Goal: Task Accomplishment & Management: Use online tool/utility

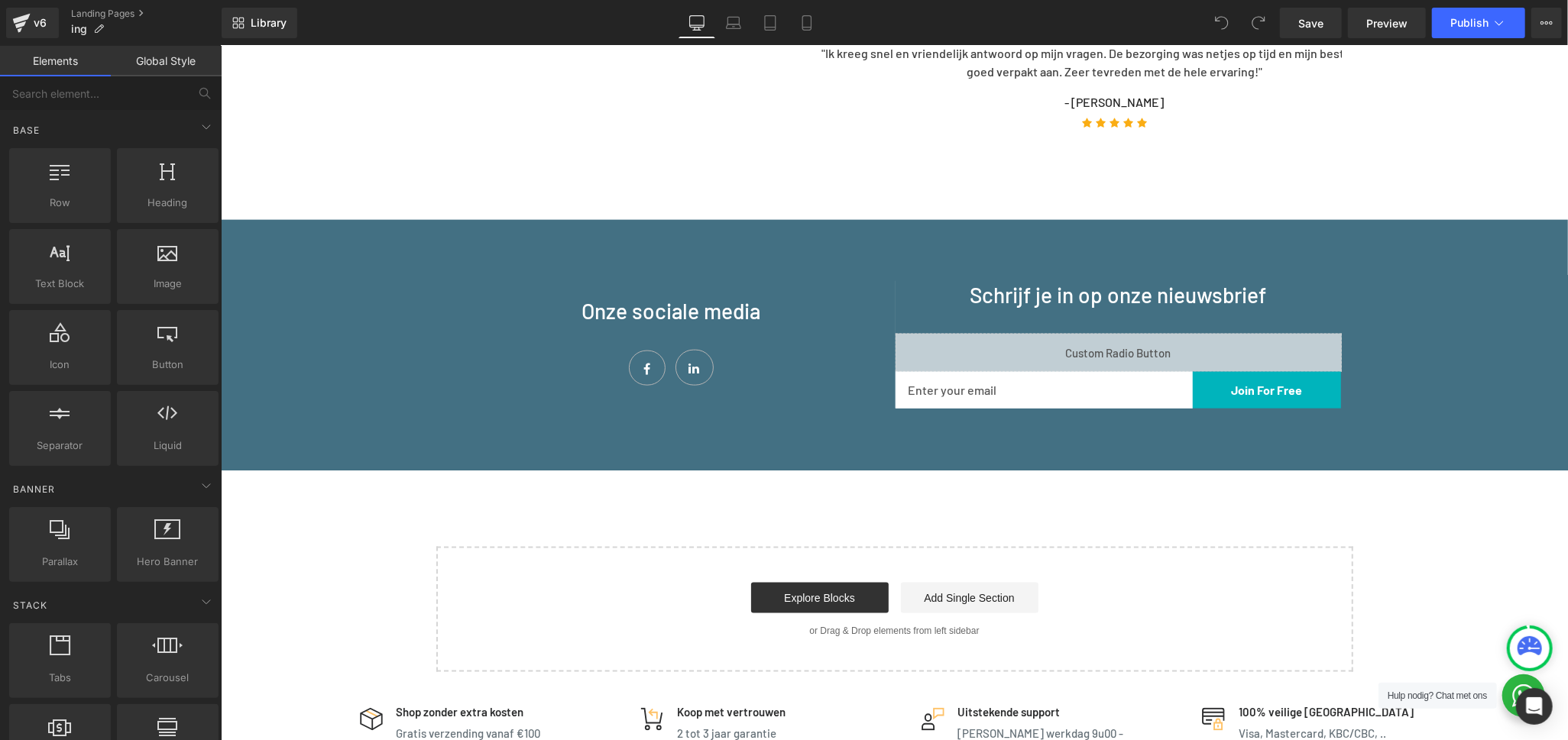
scroll to position [1441, 0]
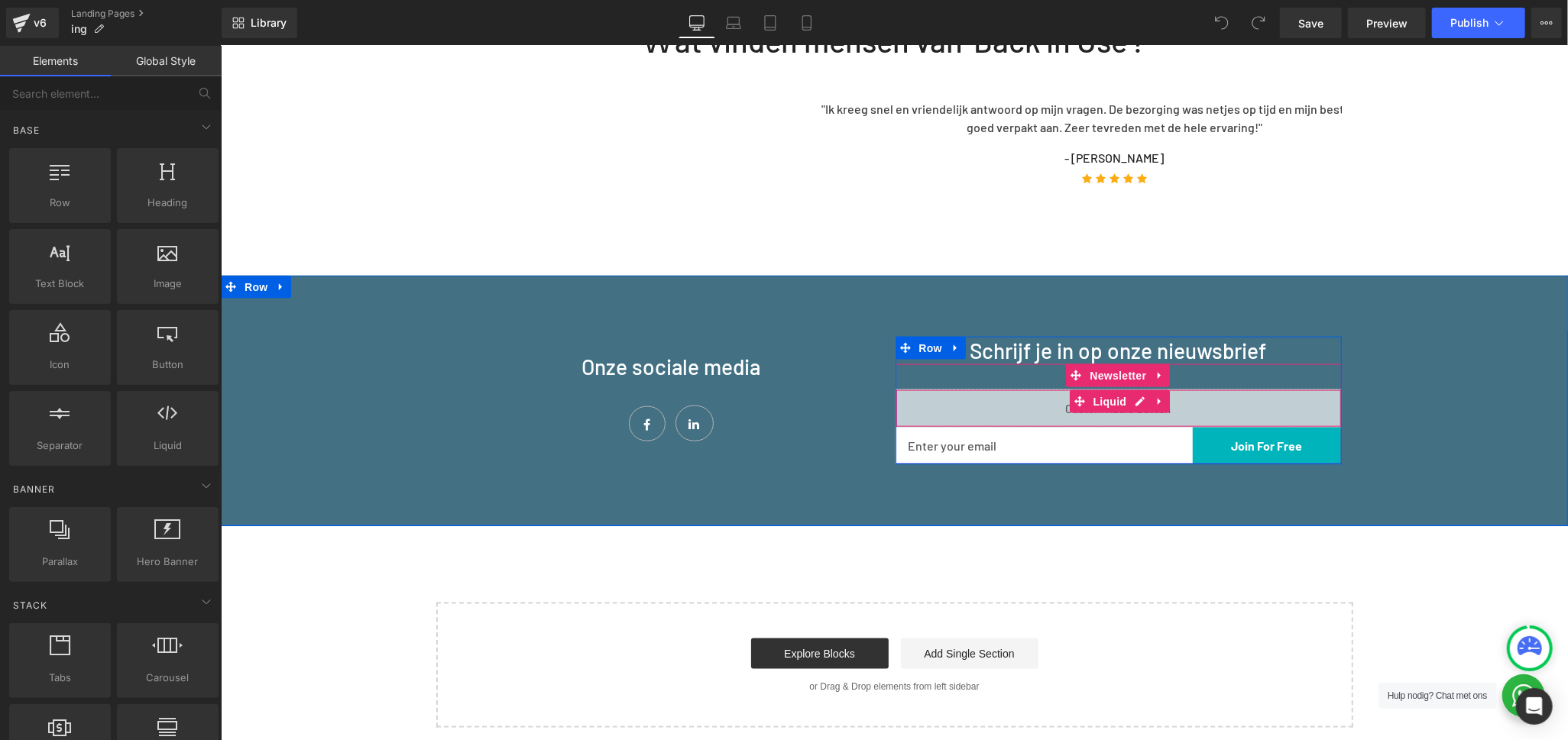
click at [1132, 389] on div "Liquid" at bounding box center [1117, 408] width 446 height 39
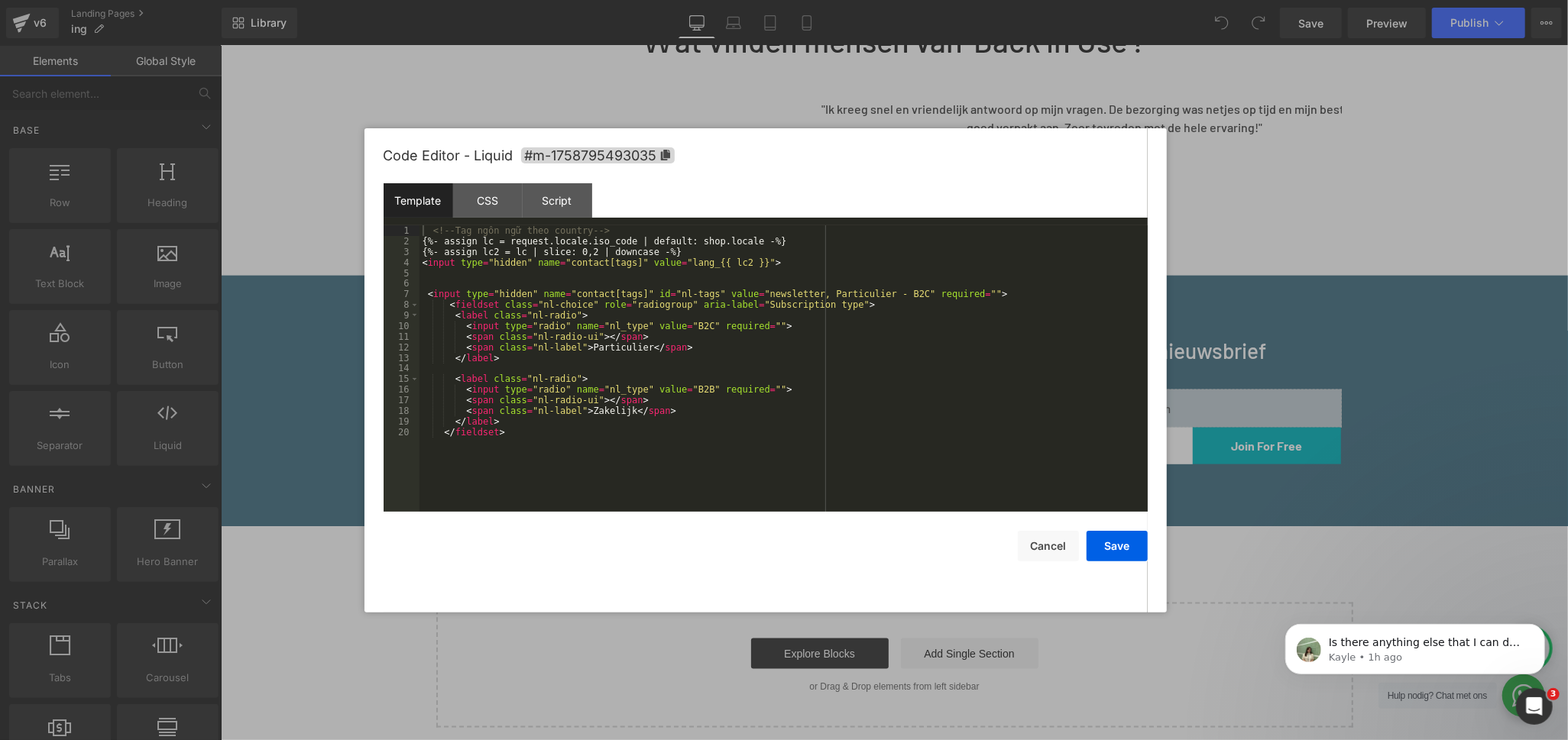
scroll to position [0, 0]
click at [577, 440] on div "<!-- Tag [PERSON_NAME] [PERSON_NAME] country --> {%- assign lc = request.locale…" at bounding box center [783, 380] width 728 height 308
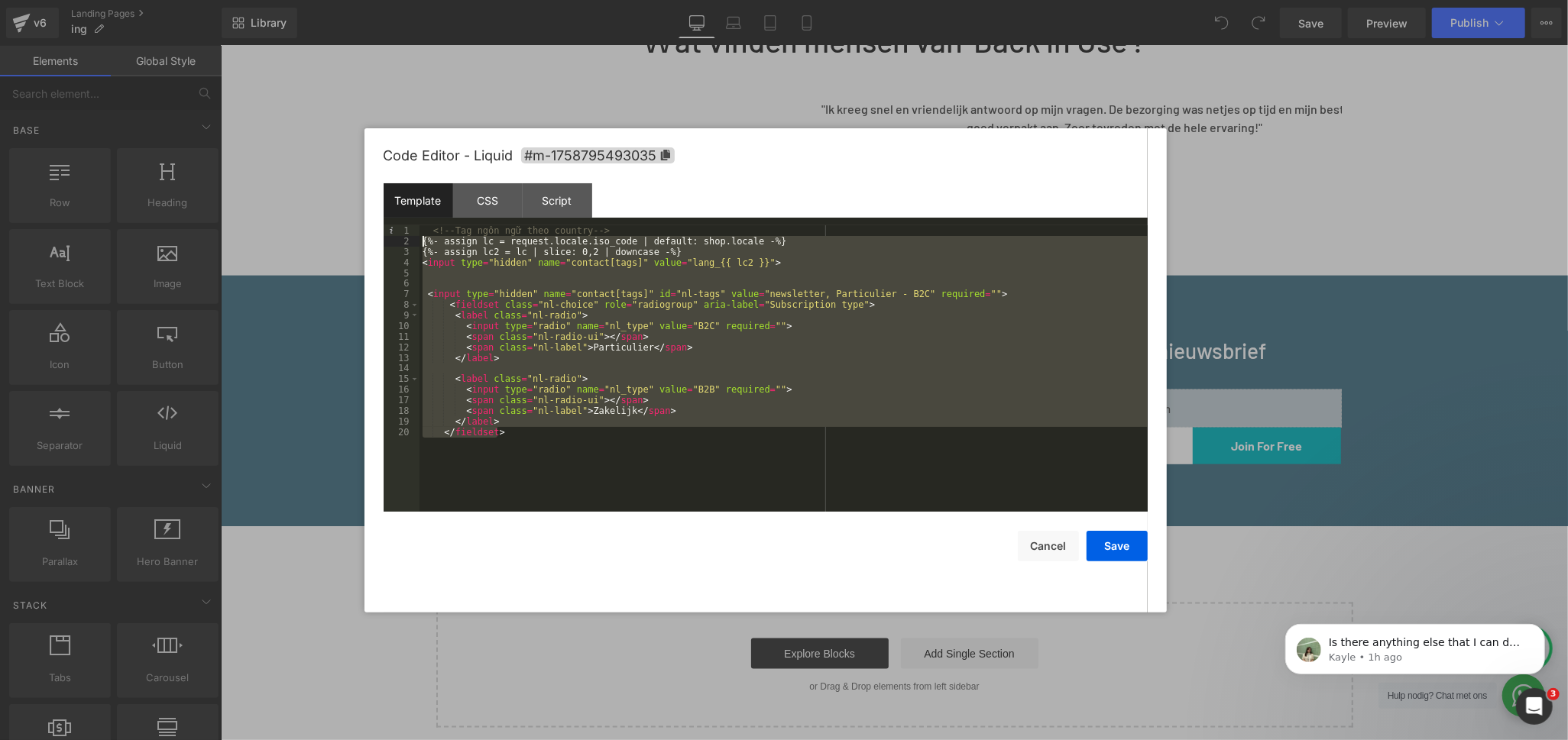
drag, startPoint x: 506, startPoint y: 433, endPoint x: 397, endPoint y: 245, distance: 217.3
click at [397, 245] on pre "1 2 3 4 5 6 7 8 9 10 11 12 13 14 15 16 17 18 19 20 <!-- Tag [PERSON_NAME] [PERS…" at bounding box center [766, 369] width 764 height 286
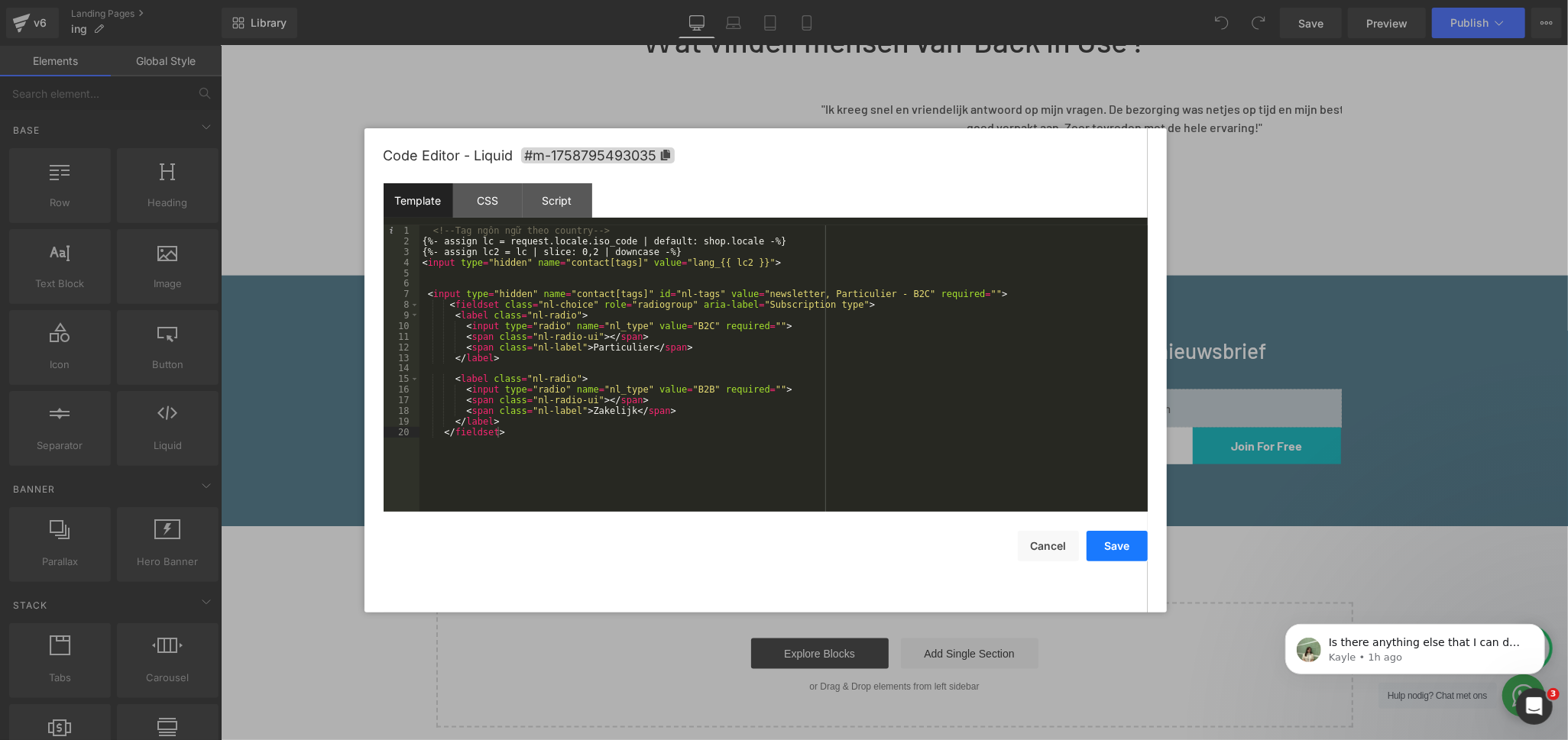
click at [1121, 544] on button "Save" at bounding box center [1116, 546] width 61 height 31
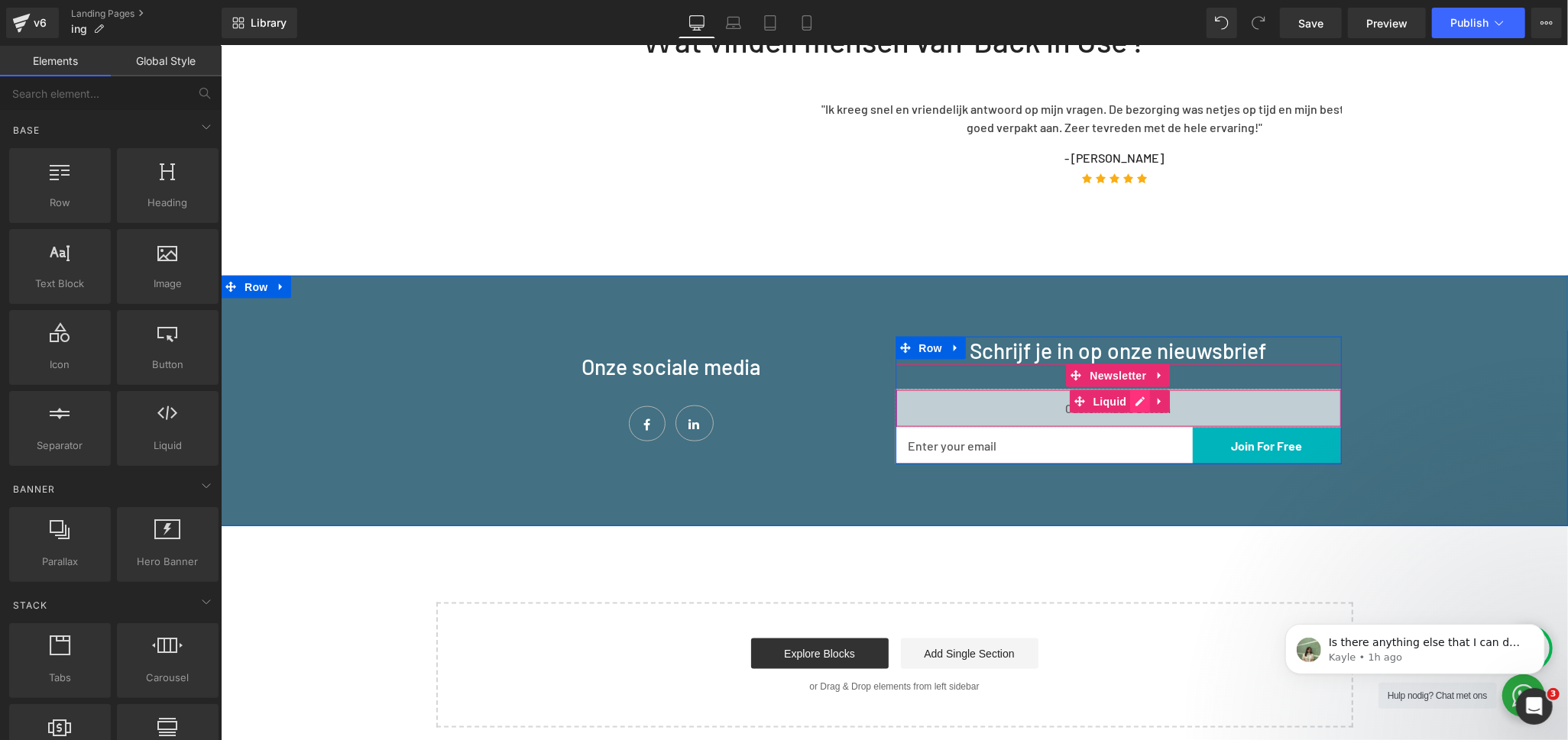
click at [1130, 390] on link at bounding box center [1140, 401] width 20 height 23
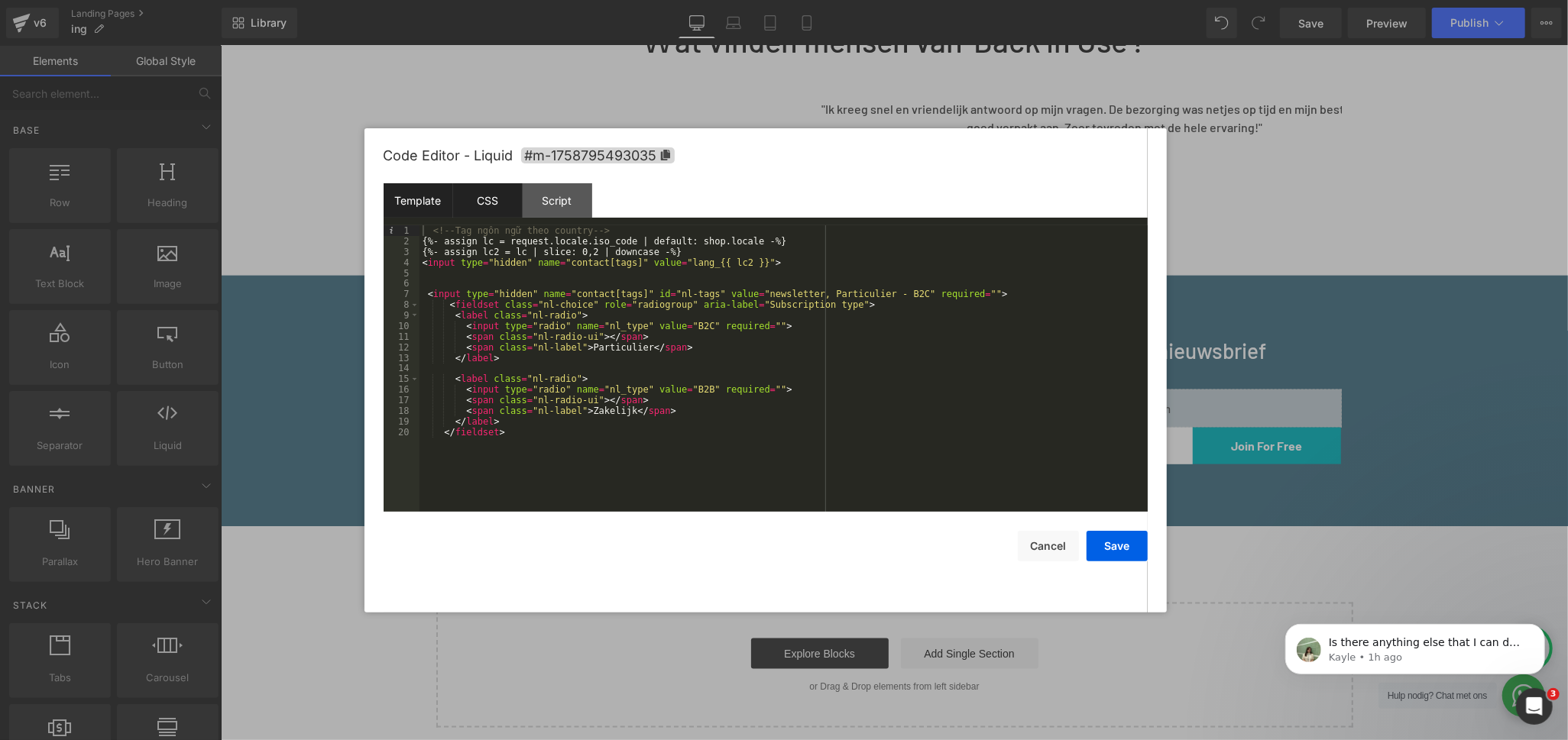
click at [468, 208] on div "CSS" at bounding box center [488, 200] width 69 height 35
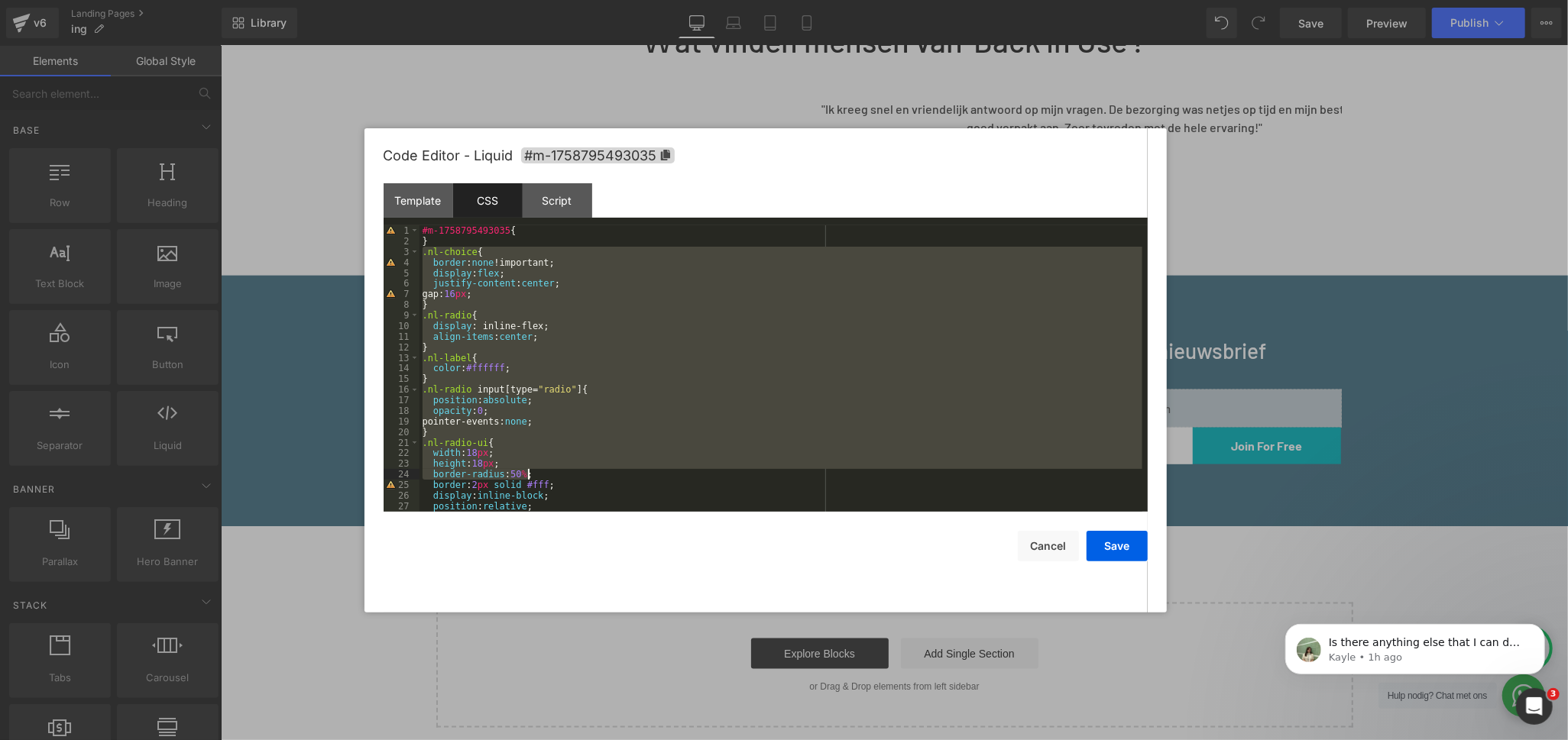
scroll to position [201, 0]
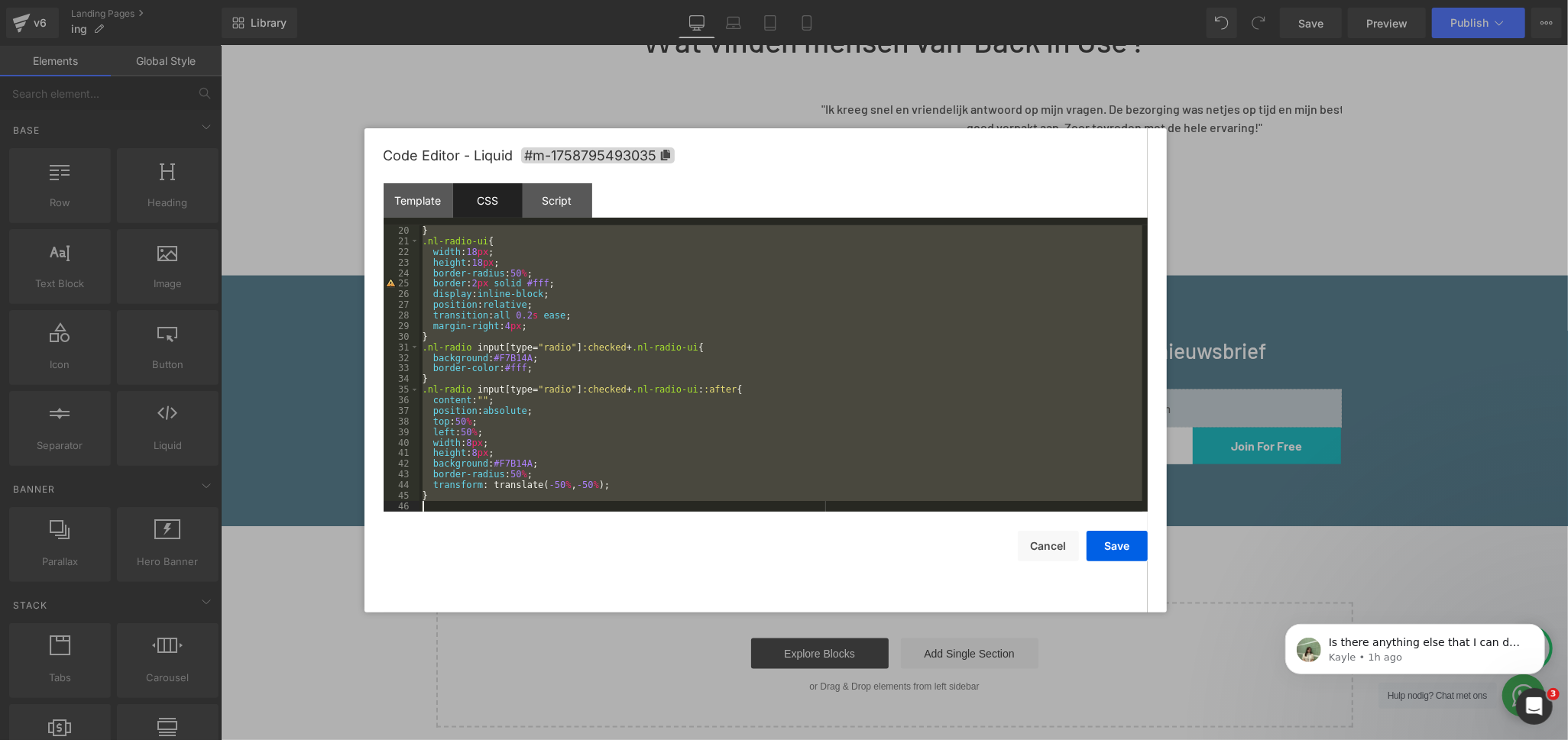
drag, startPoint x: 421, startPoint y: 255, endPoint x: 571, endPoint y: 511, distance: 296.7
click at [571, 511] on div "Code Editor - Liquid #m-1758795493035 Template CSS Script Data 1 2 3 4 5 6 7 8 …" at bounding box center [766, 370] width 764 height 484
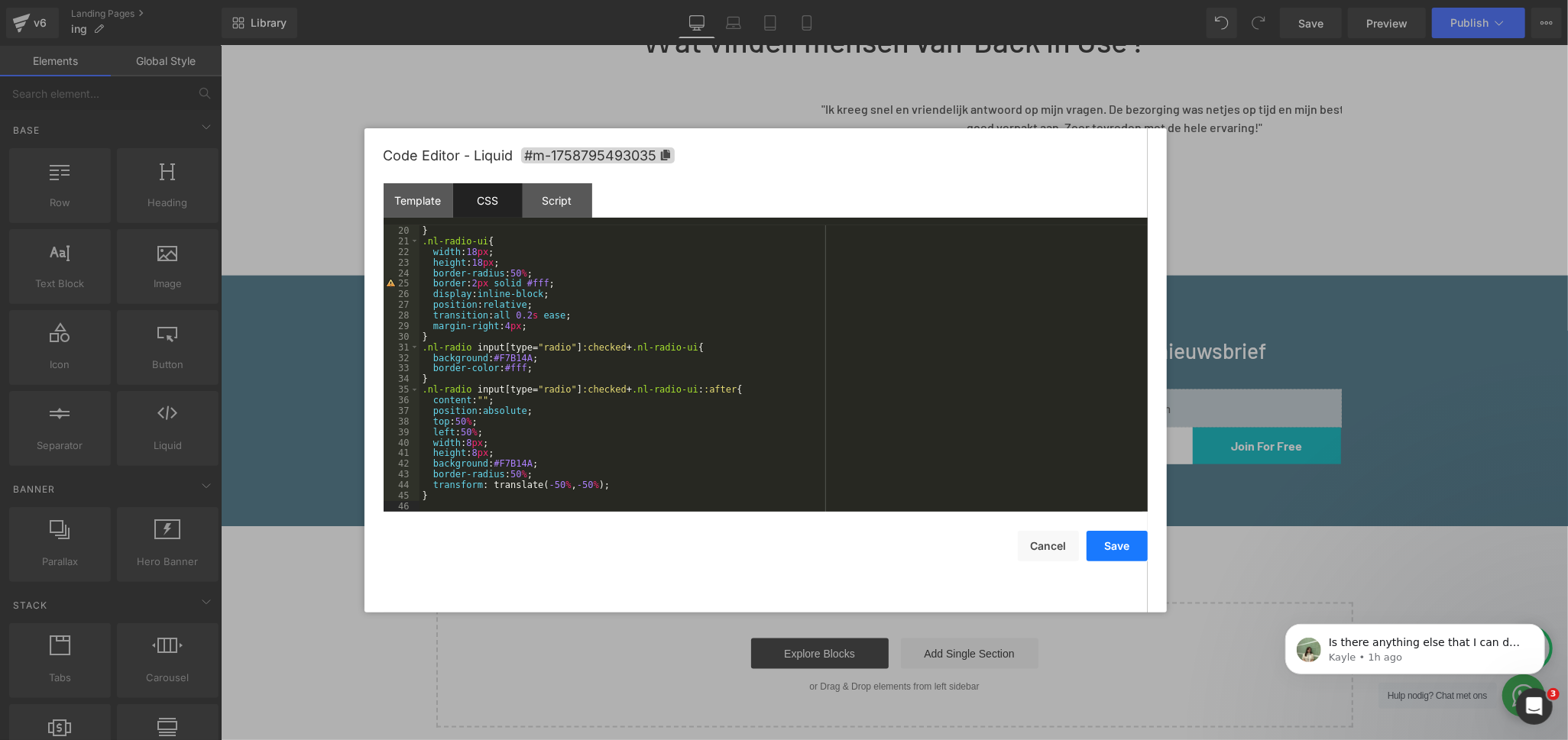
click at [1130, 551] on button "Save" at bounding box center [1116, 546] width 61 height 31
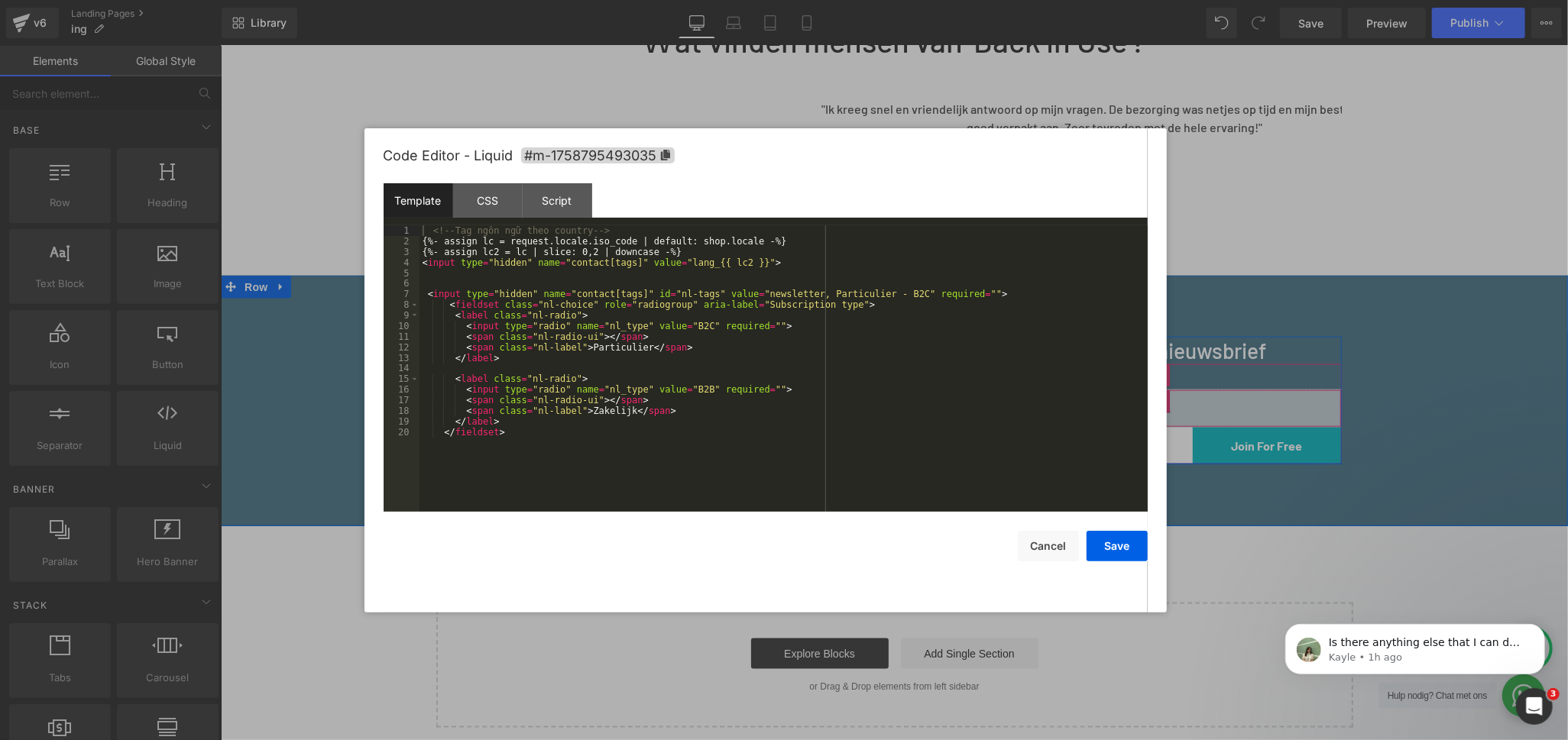
click at [1133, 395] on icon at bounding box center [1139, 400] width 11 height 12
click at [547, 208] on div "Script" at bounding box center [557, 200] width 69 height 35
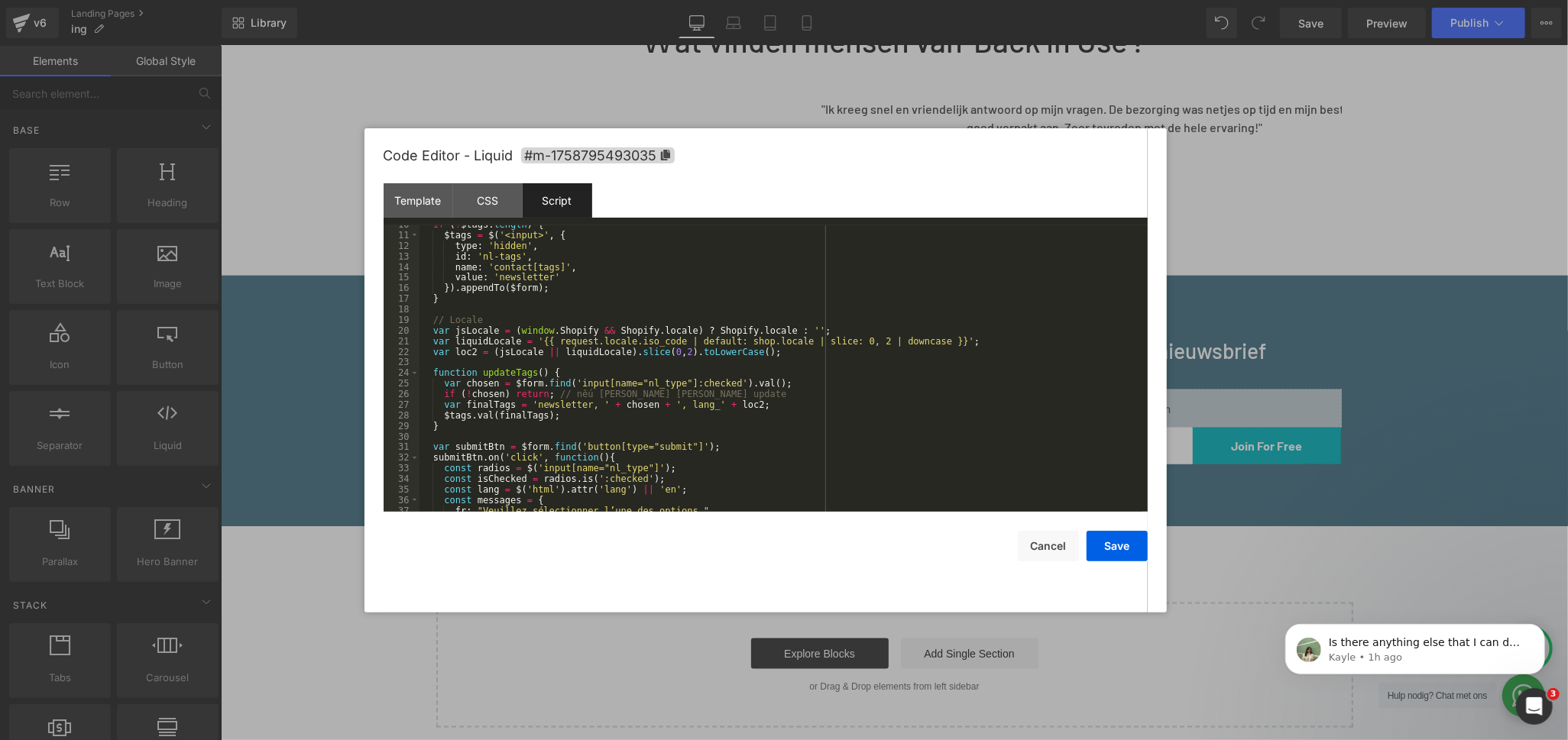
scroll to position [203, 0]
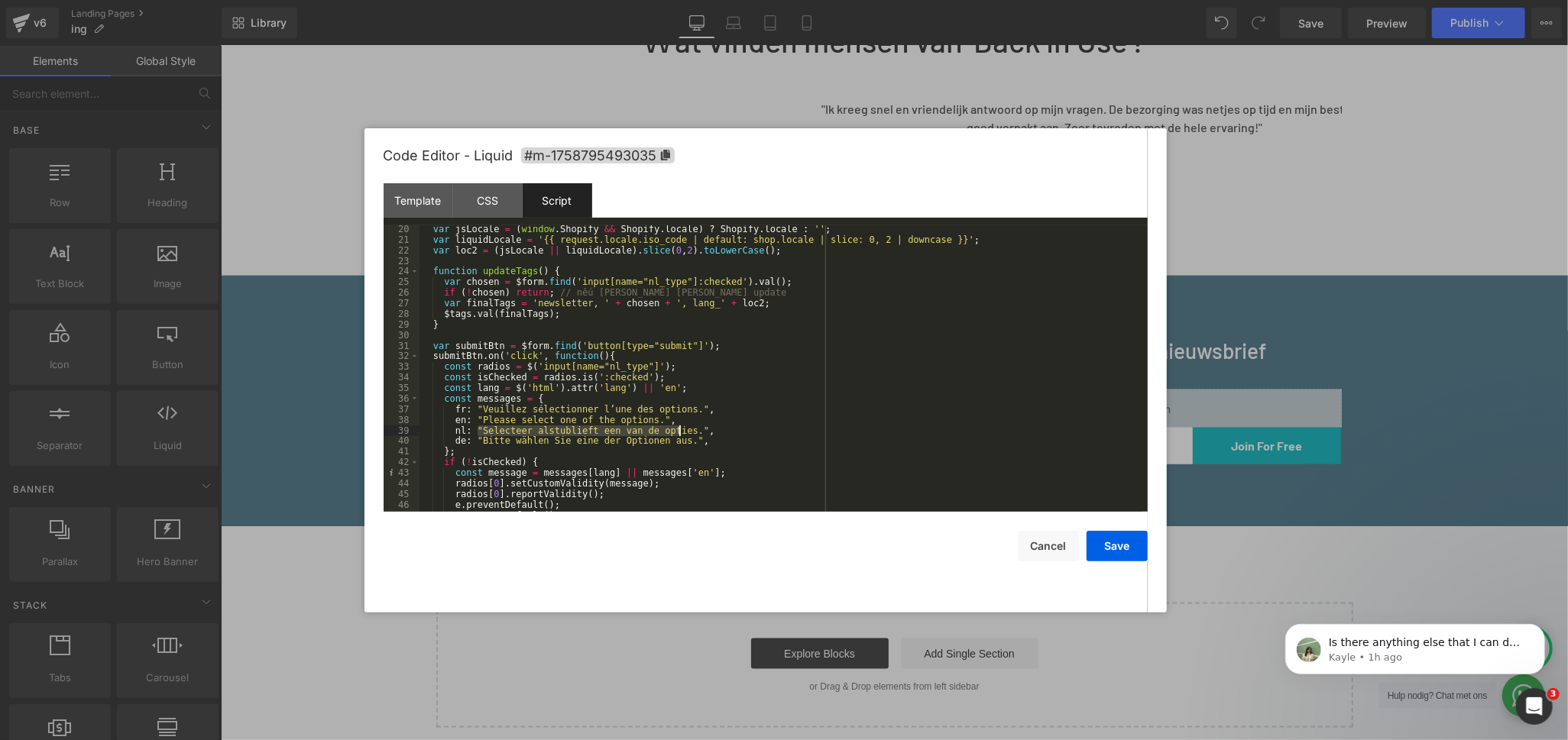
drag, startPoint x: 478, startPoint y: 431, endPoint x: 677, endPoint y: 429, distance: 199.0
click at [677, 429] on div "var jsLocale = ( window . Shopify && Shopify . locale ) ? Shopify . locale : ''…" at bounding box center [781, 378] width 723 height 308
drag, startPoint x: 476, startPoint y: 411, endPoint x: 677, endPoint y: 411, distance: 201.0
click at [677, 411] on div "var jsLocale = ( window . Shopify && Shopify . locale ) ? Shopify . locale : ''…" at bounding box center [781, 378] width 723 height 308
drag, startPoint x: 475, startPoint y: 443, endPoint x: 509, endPoint y: 444, distance: 34.0
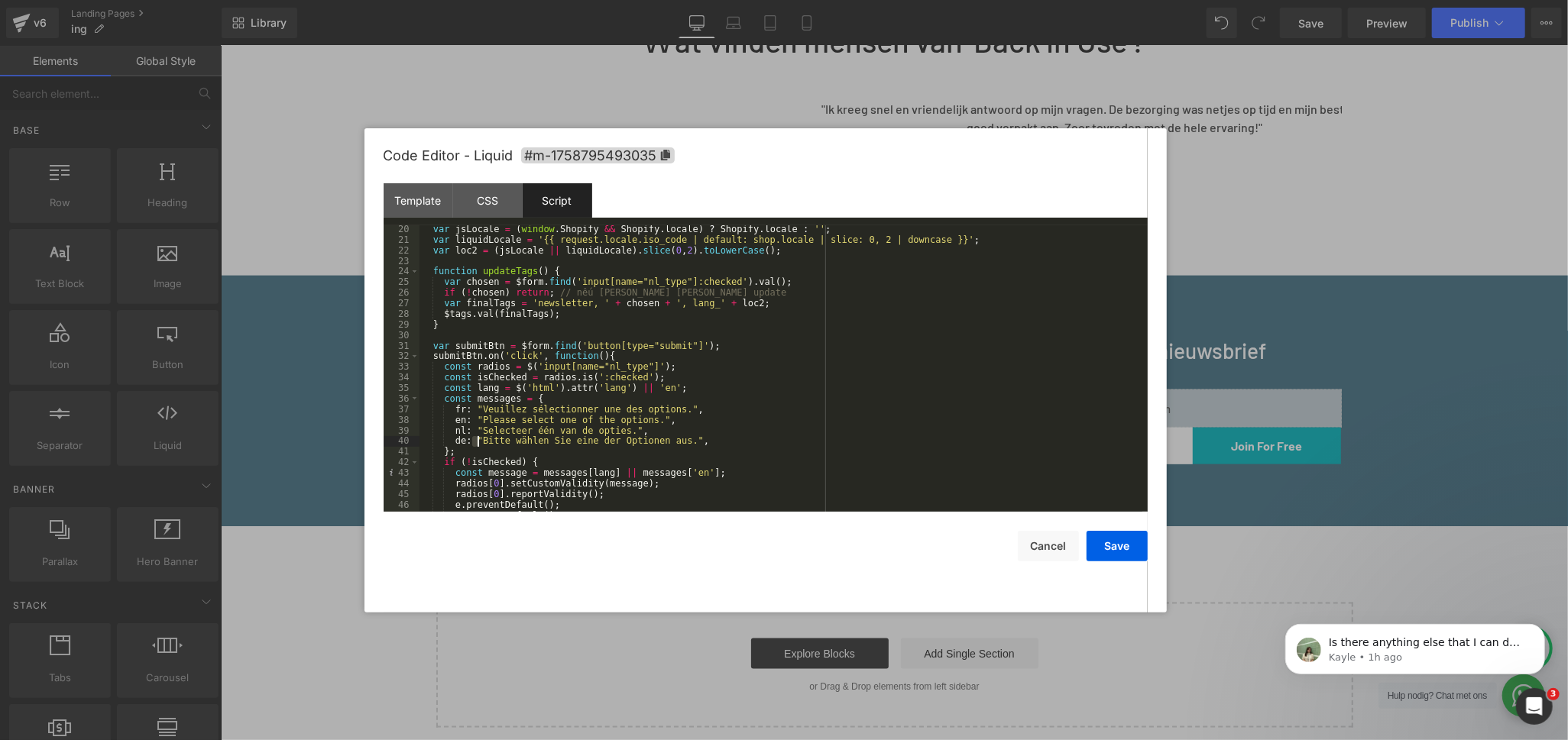
click at [509, 444] on div "var jsLocale = ( window . Shopify && Shopify . locale ) ? Shopify . locale : ''…" at bounding box center [781, 378] width 723 height 308
click at [519, 449] on div "var jsLocale = ( window . Shopify && Shopify . locale ) ? Shopify . locale : ''…" at bounding box center [781, 378] width 723 height 308
drag, startPoint x: 478, startPoint y: 443, endPoint x: 675, endPoint y: 437, distance: 197.1
click at [675, 437] on div "var jsLocale = ( window . Shopify && Shopify . locale ) ? Shopify . locale : ''…" at bounding box center [781, 378] width 723 height 308
click at [1113, 543] on button "Save" at bounding box center [1116, 546] width 61 height 31
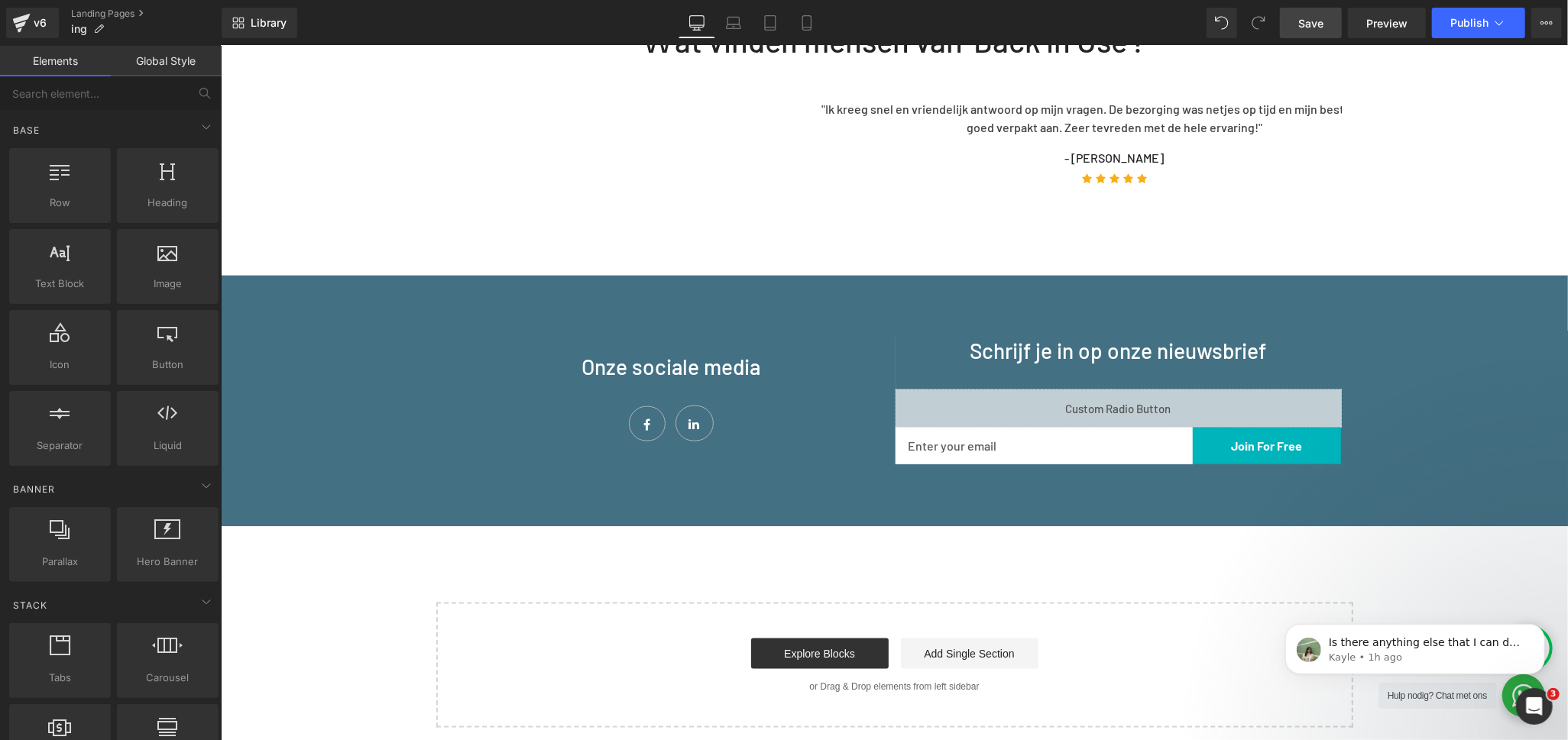
click at [1320, 20] on span "Save" at bounding box center [1311, 23] width 25 height 16
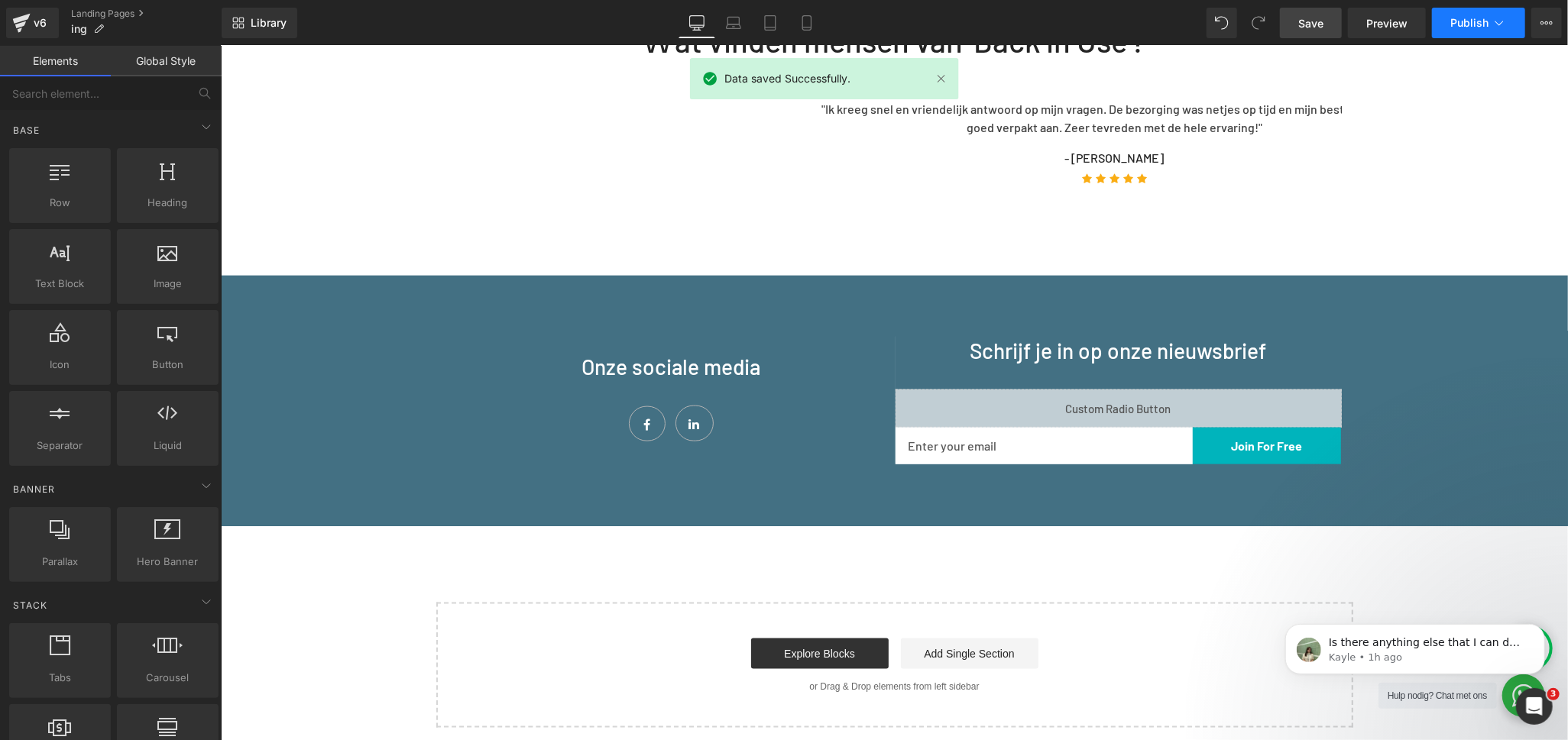
click at [1492, 24] on icon at bounding box center [1499, 23] width 15 height 15
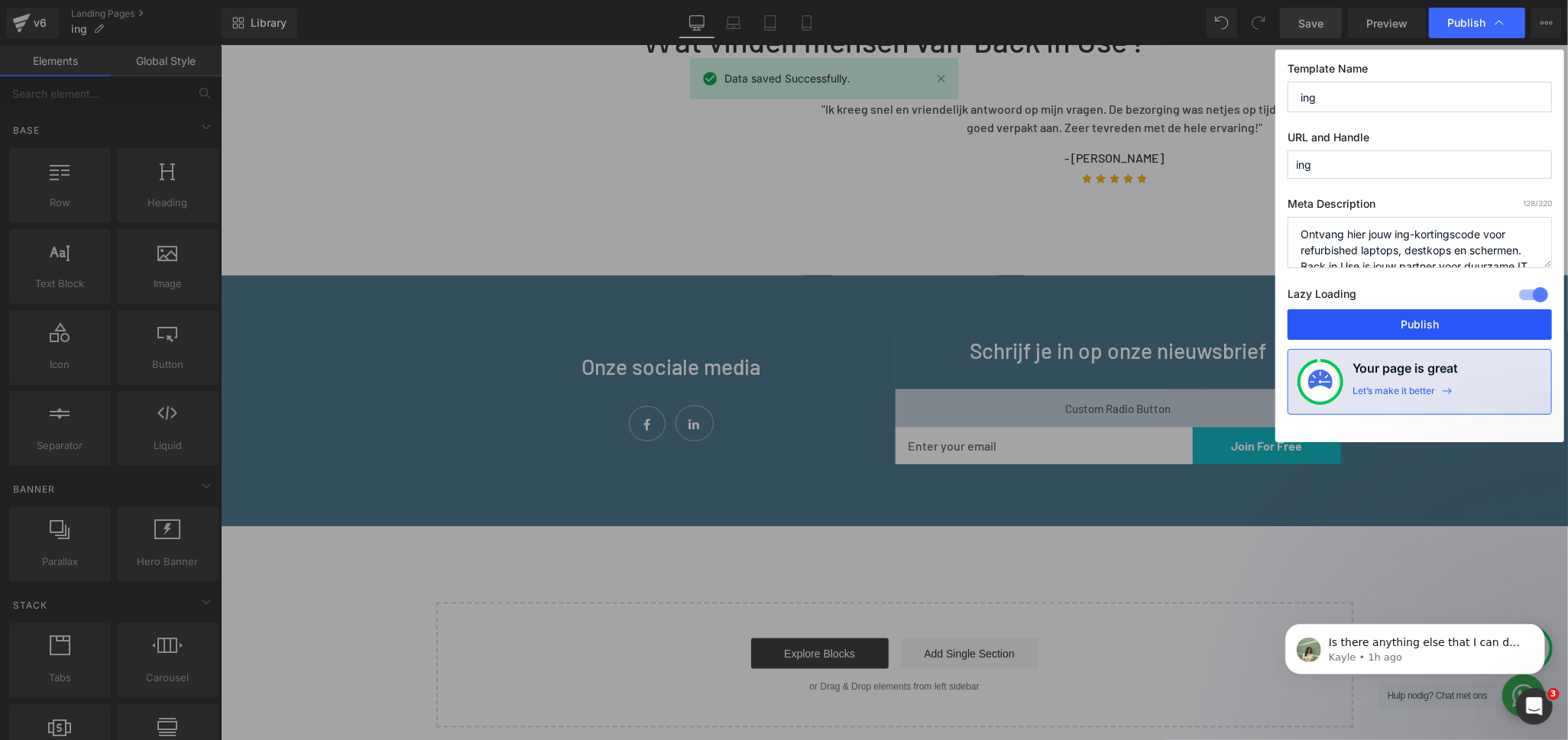
click at [1433, 323] on button "Publish" at bounding box center [1419, 325] width 264 height 31
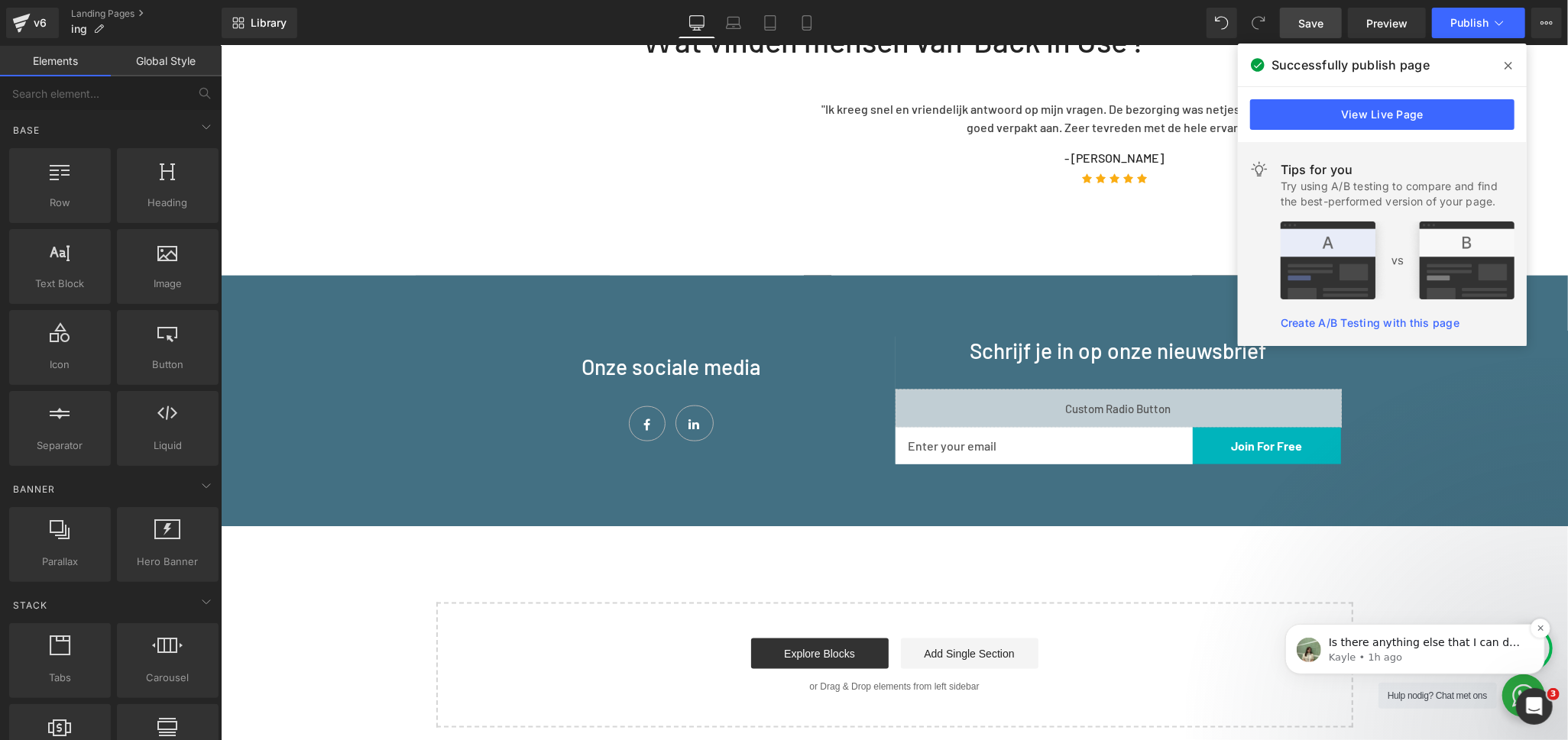
click at [1479, 651] on p "Kayle • 1h ago" at bounding box center [1426, 657] width 197 height 14
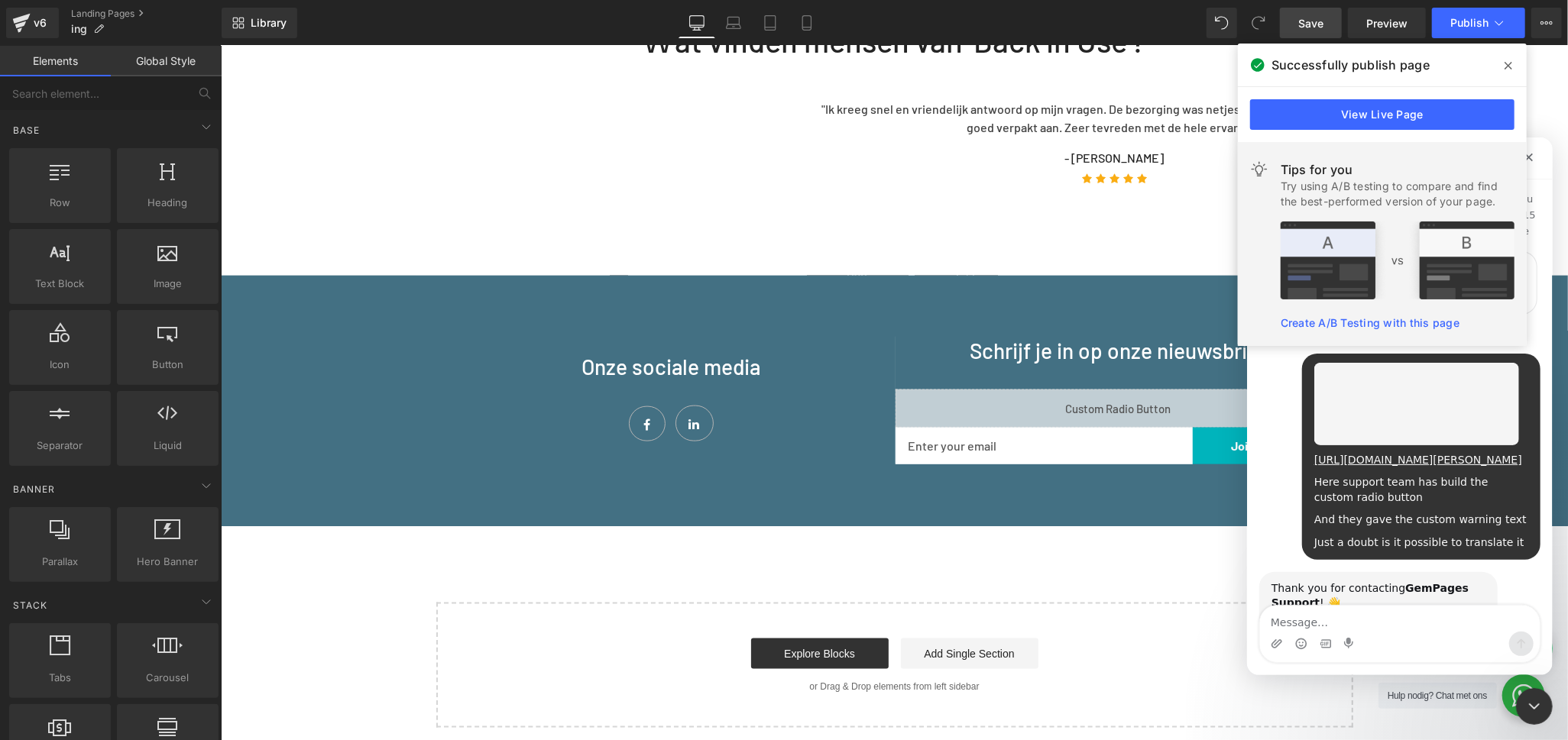
click at [1350, 621] on textarea "Message…" at bounding box center [1398, 618] width 280 height 26
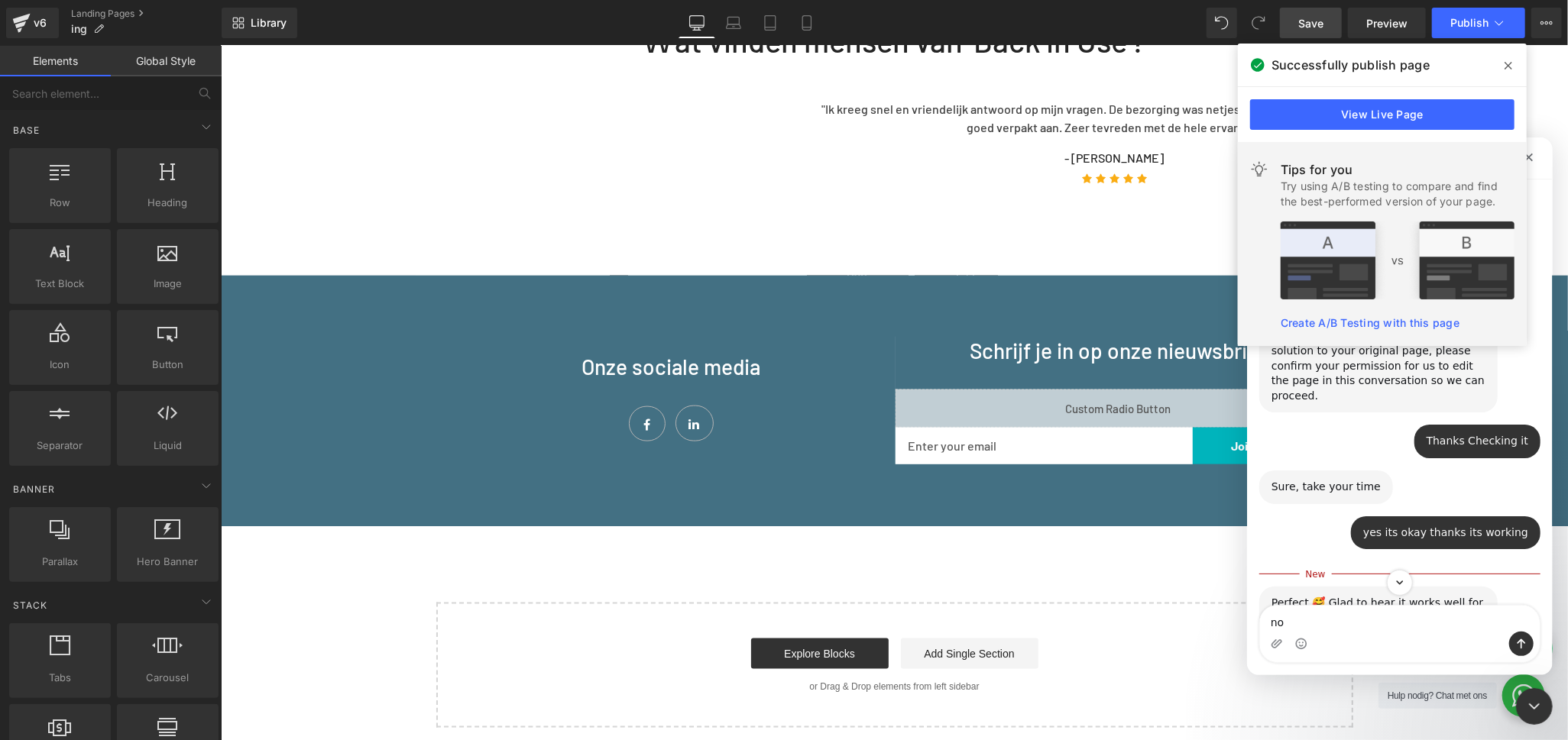
scroll to position [2619, 0]
type textarea "no thanks"
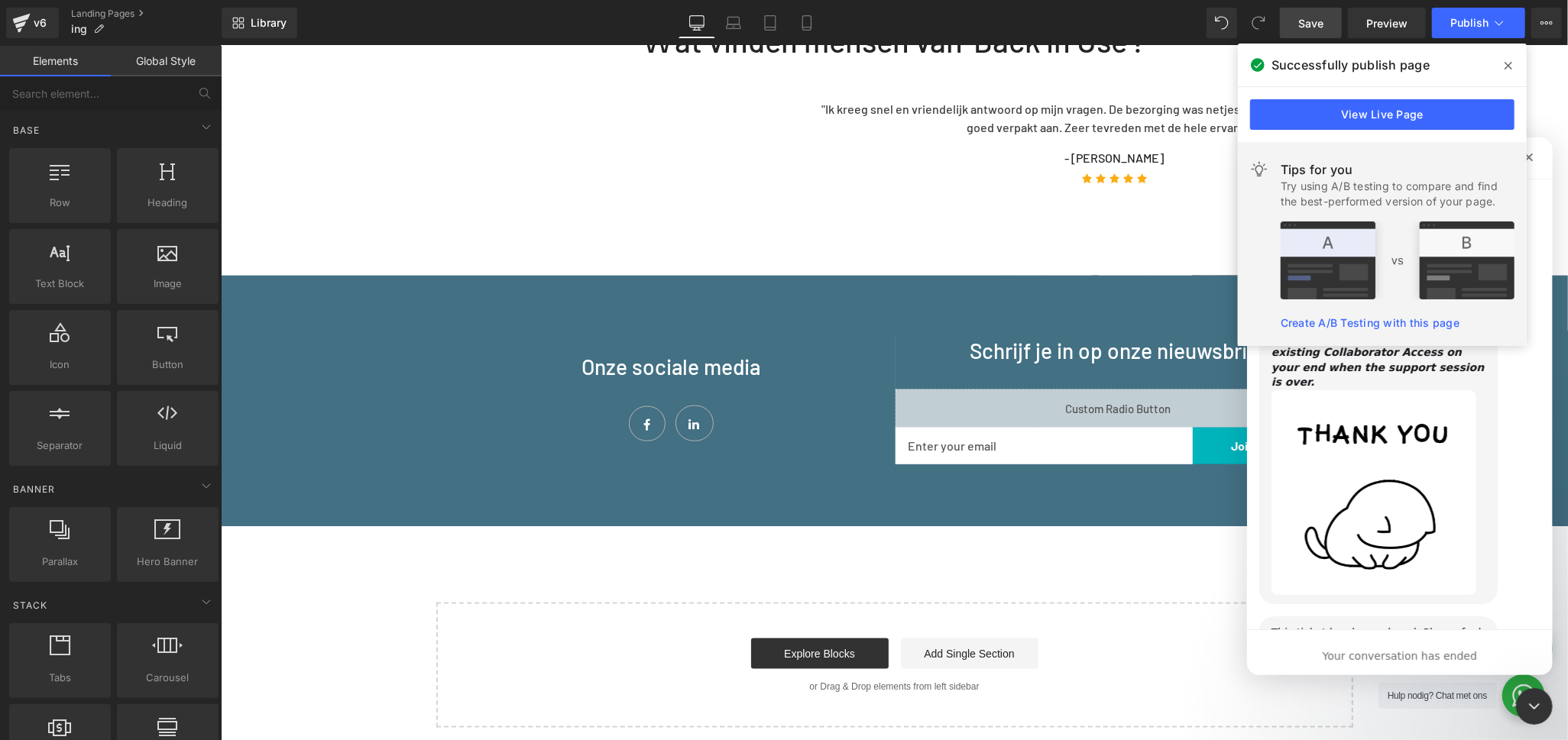
scroll to position [3292, 0]
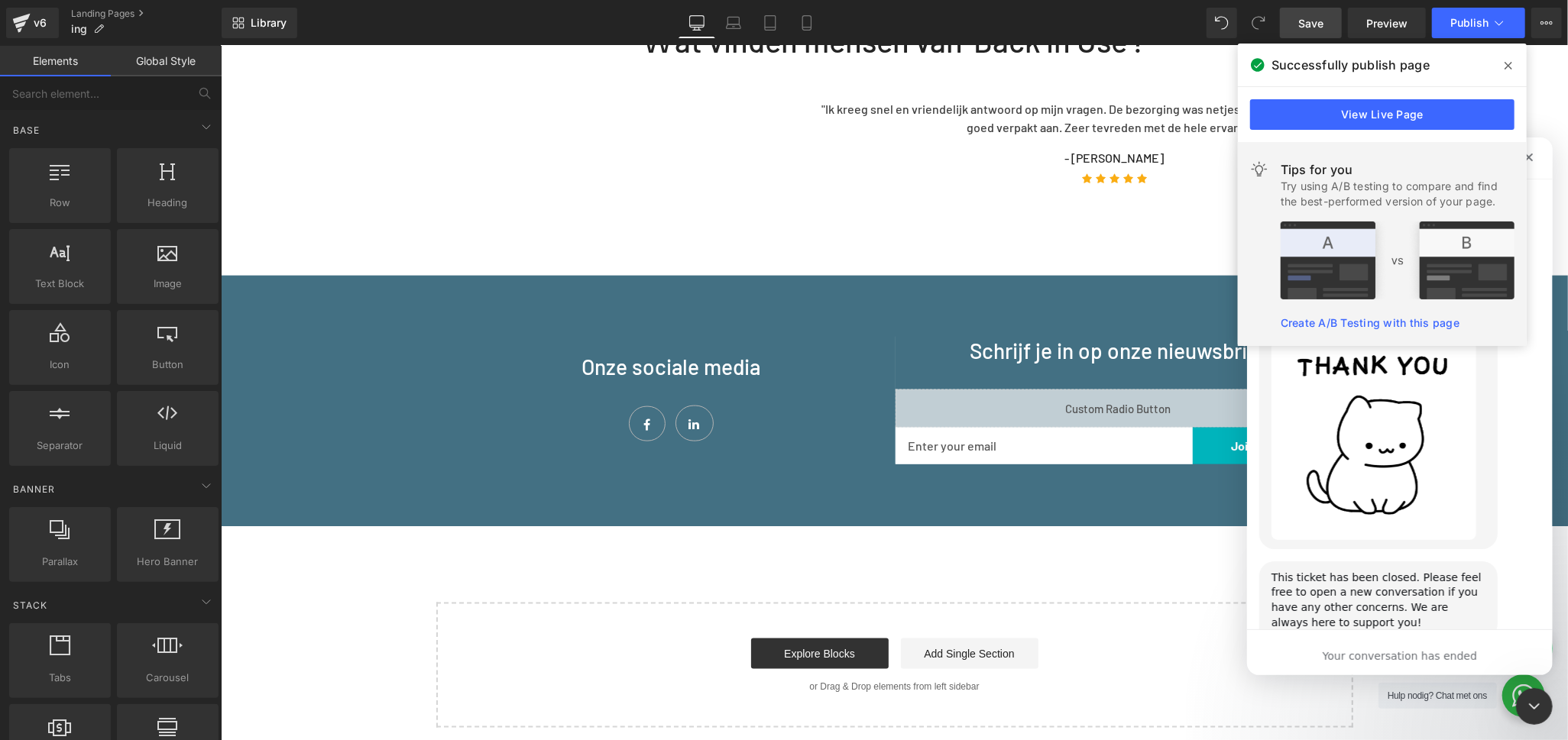
click at [1439, 732] on span "Amazing" at bounding box center [1437, 746] width 28 height 28
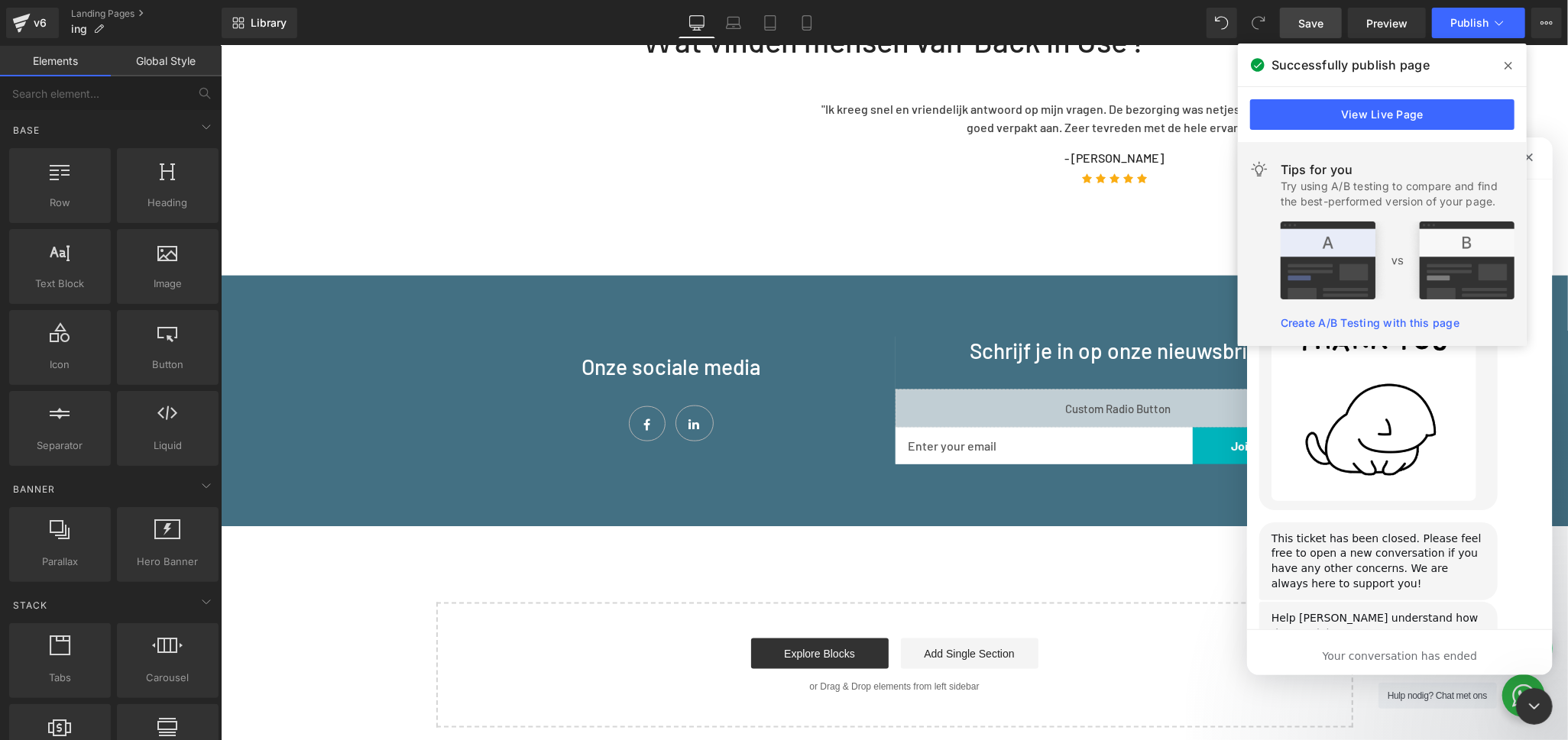
scroll to position [3333, 0]
drag, startPoint x: 1508, startPoint y: 63, endPoint x: 1507, endPoint y: 75, distance: 12.0
click at [1507, 64] on icon at bounding box center [1508, 65] width 8 height 12
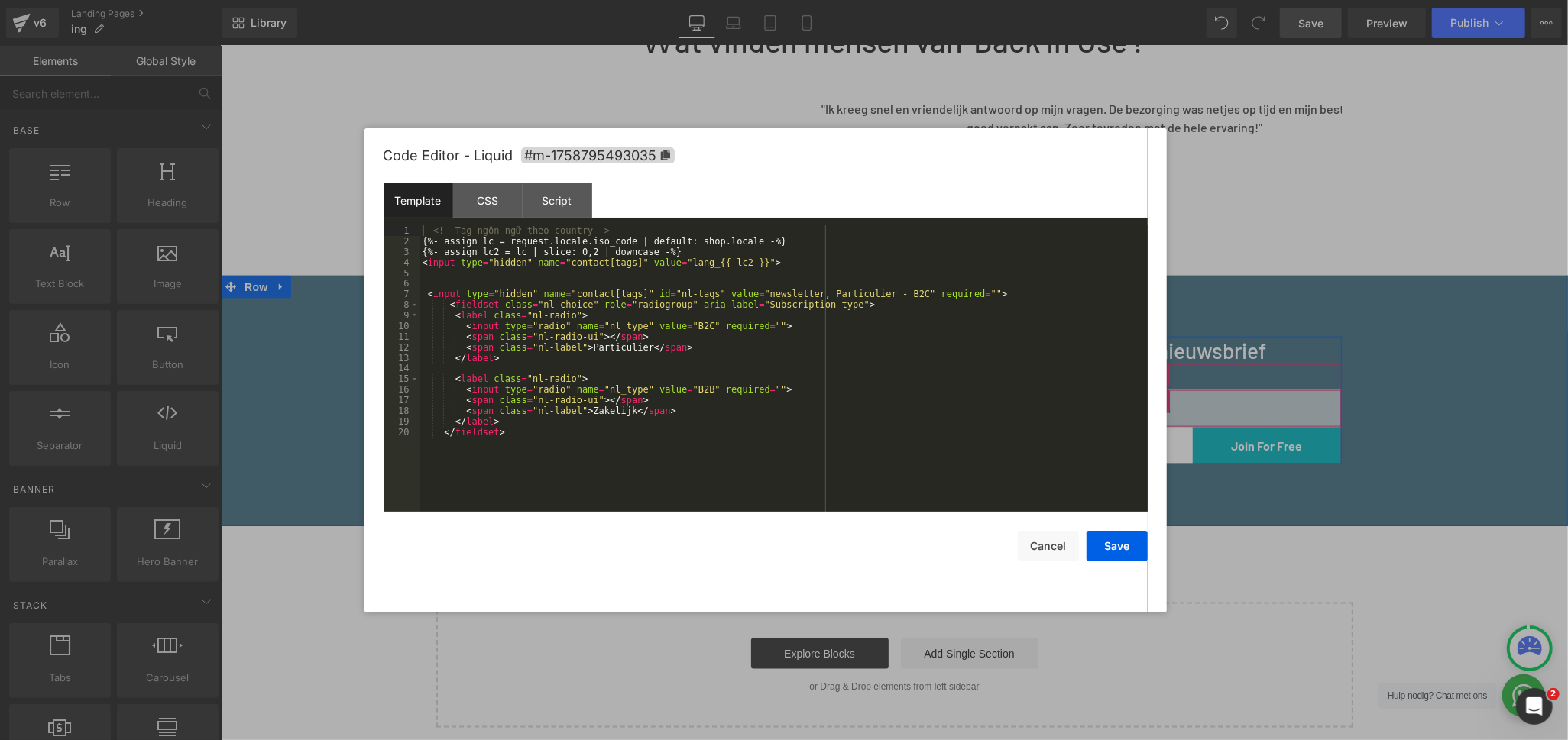
click at [1129, 389] on div "Liquid" at bounding box center [1117, 408] width 446 height 39
click at [551, 199] on div "Script" at bounding box center [557, 200] width 69 height 35
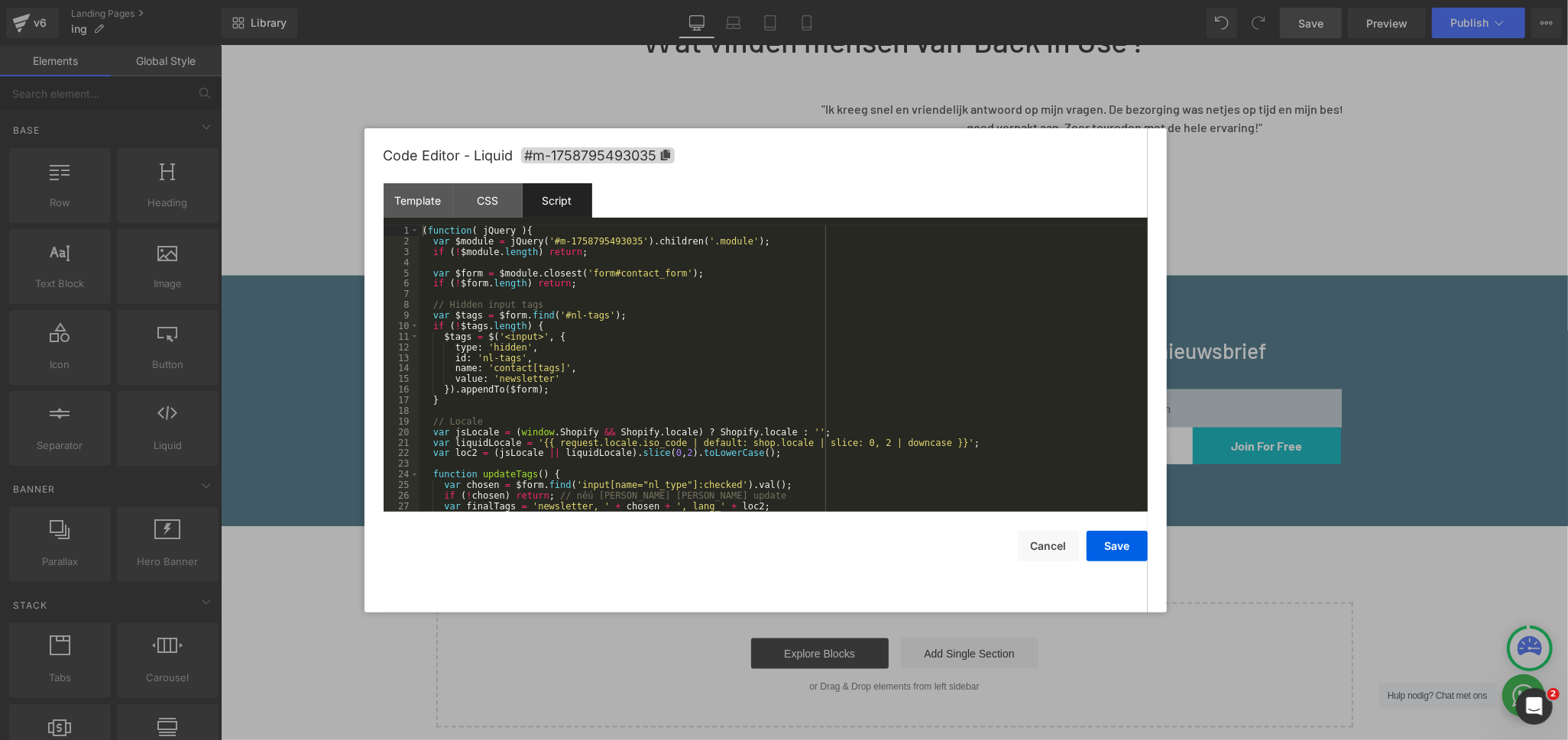
click at [736, 347] on div "( function ( jQuery ) { var $module = jQuery ( '#m-1758795493035' ) . children …" at bounding box center [781, 380] width 723 height 308
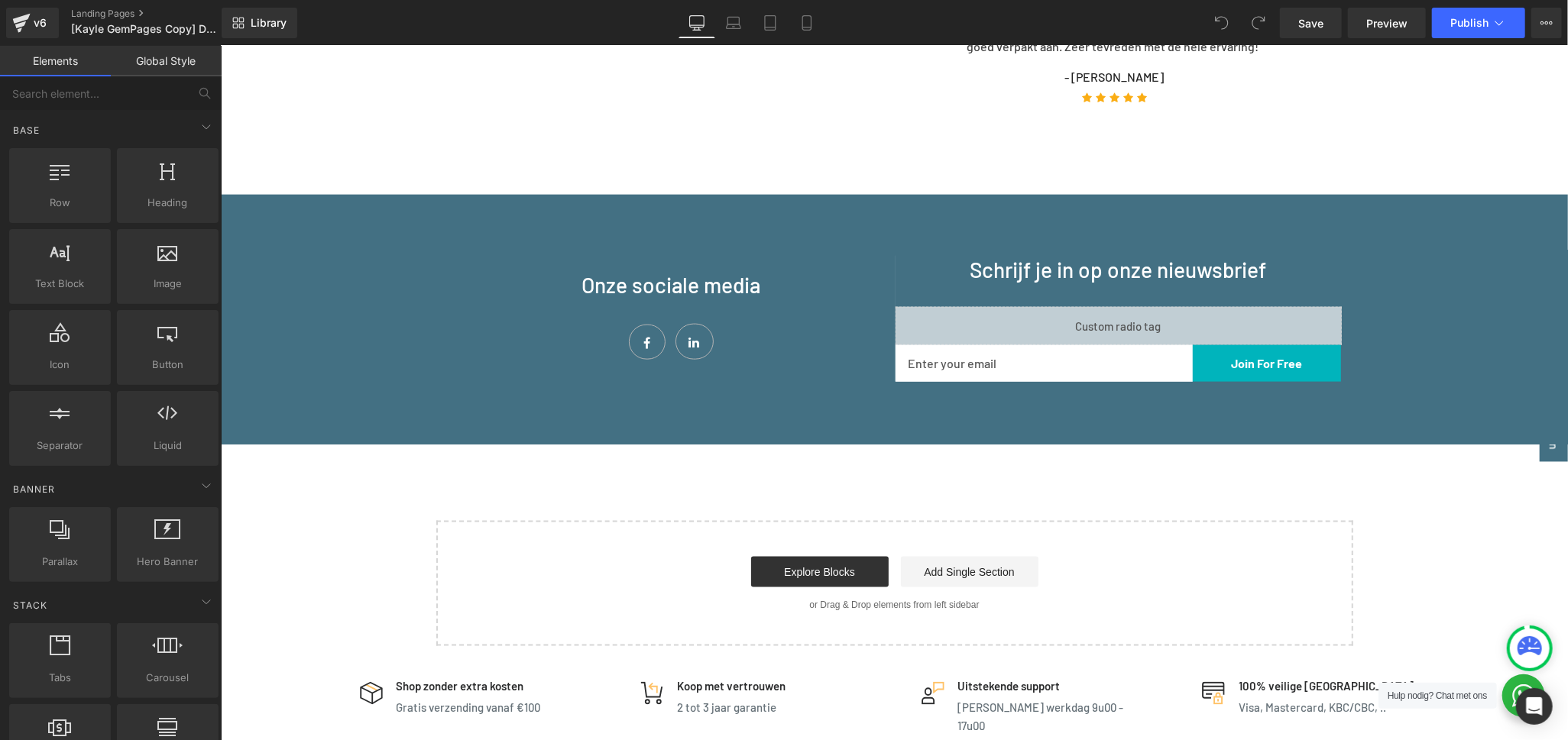
scroll to position [1491, 0]
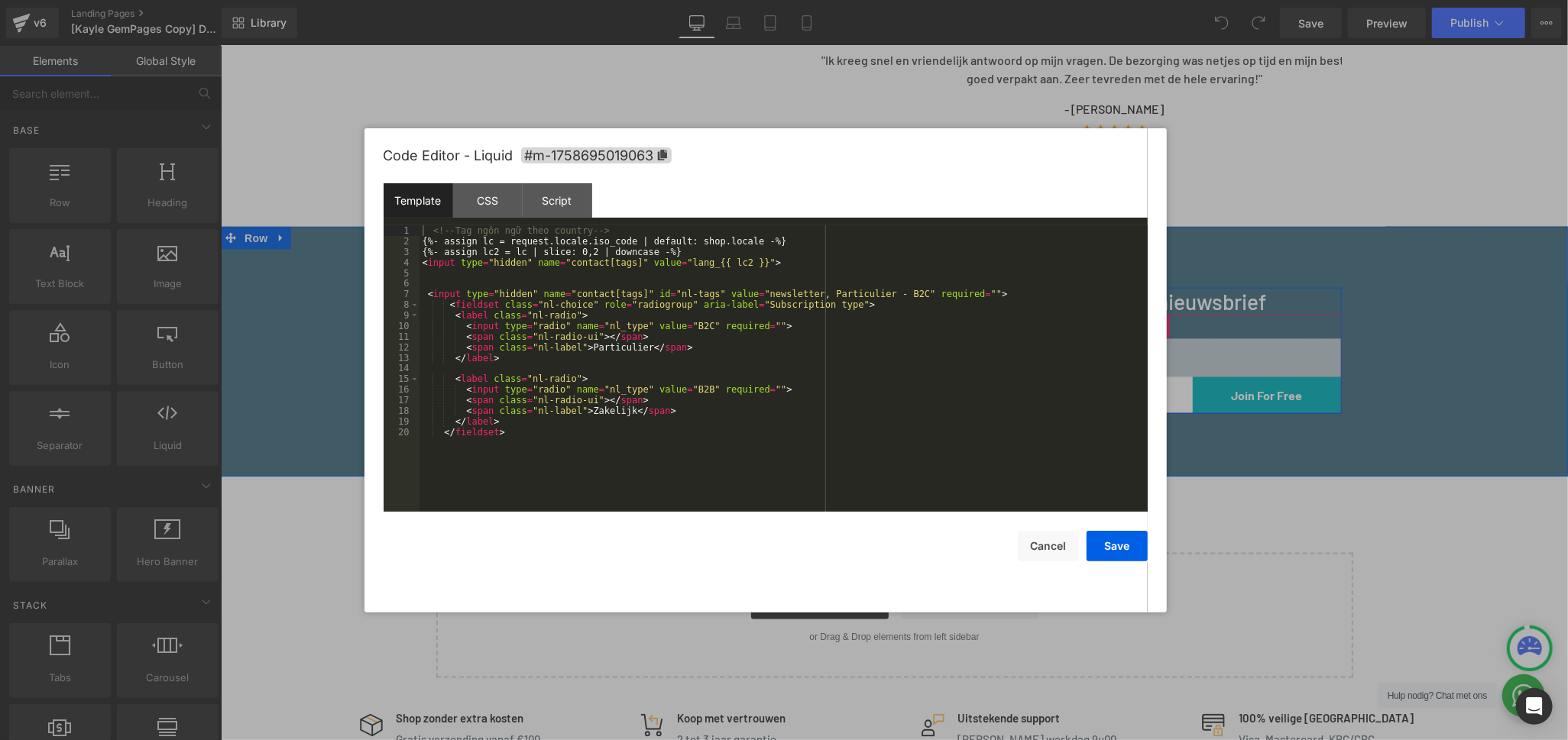
click at [1128, 341] on link at bounding box center [1136, 350] width 16 height 18
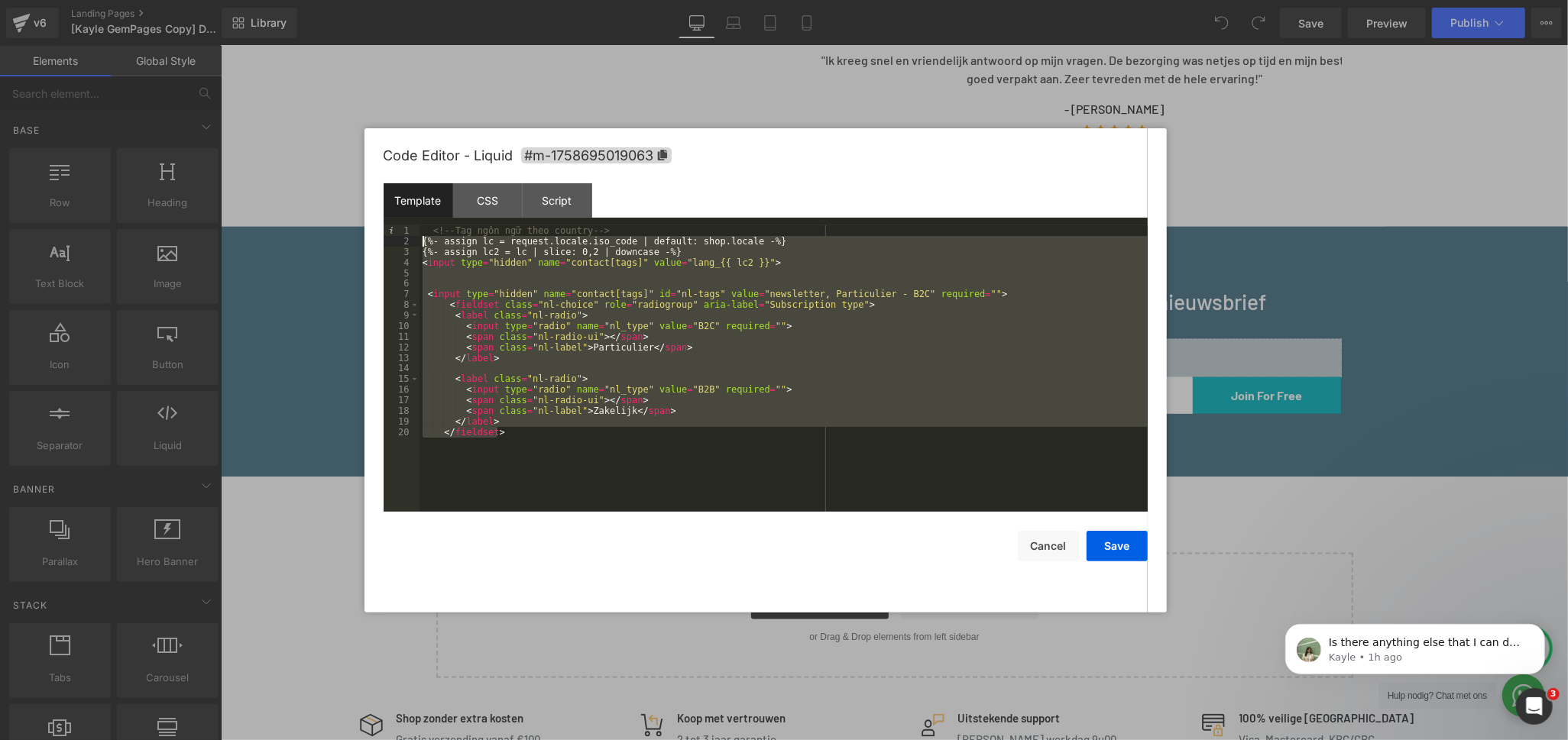
scroll to position [0, 0]
drag, startPoint x: 512, startPoint y: 440, endPoint x: 410, endPoint y: 243, distance: 221.8
click at [410, 243] on pre "1 2 3 4 5 6 7 8 9 10 11 12 13 14 15 16 17 18 19 20 <!-- Tag [PERSON_NAME] [PERS…" at bounding box center [766, 369] width 764 height 286
click at [482, 195] on div "CSS" at bounding box center [488, 200] width 69 height 35
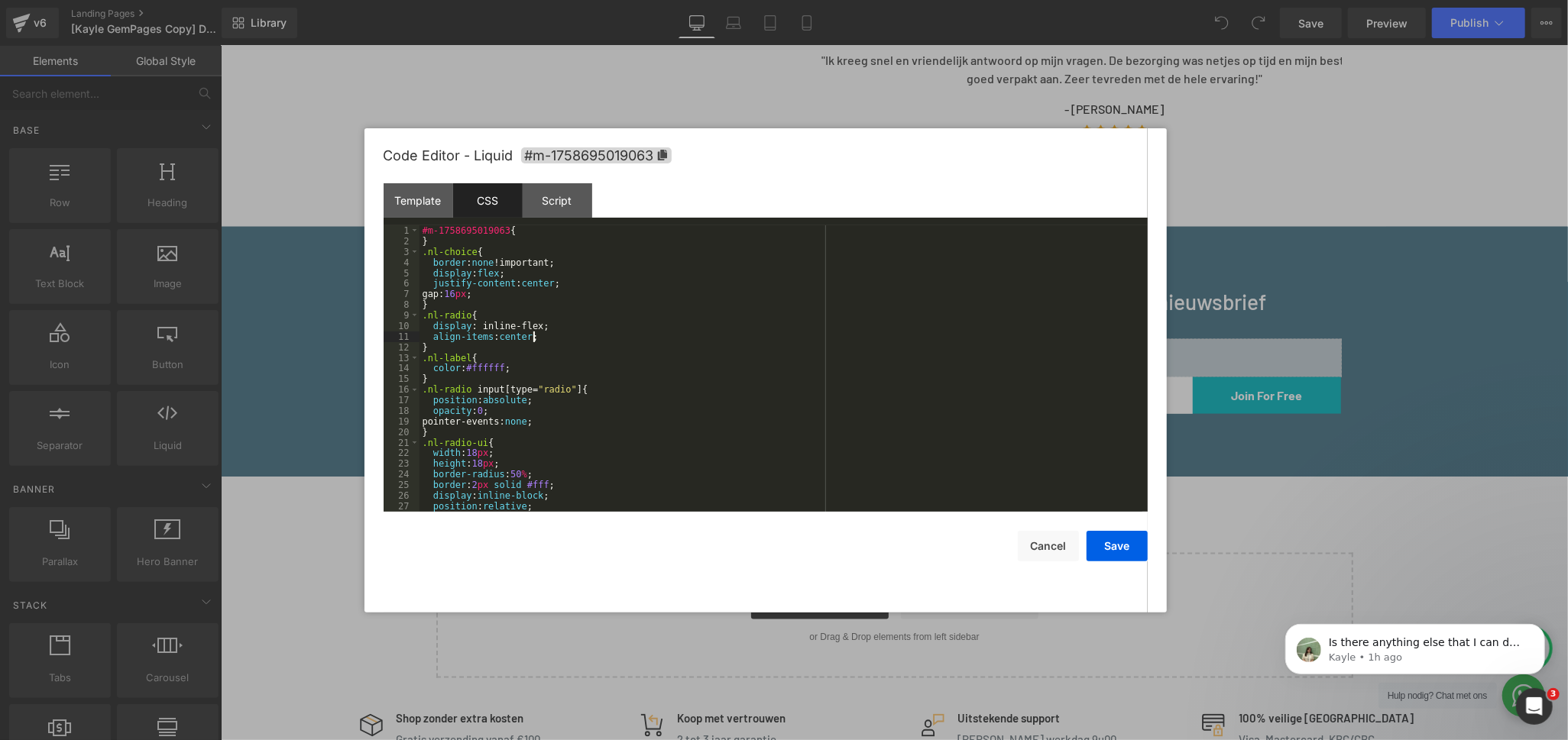
click at [613, 341] on div "#m-1758695019063 { } .nl-choice { border : none !important; display : flex ; ju…" at bounding box center [781, 380] width 723 height 308
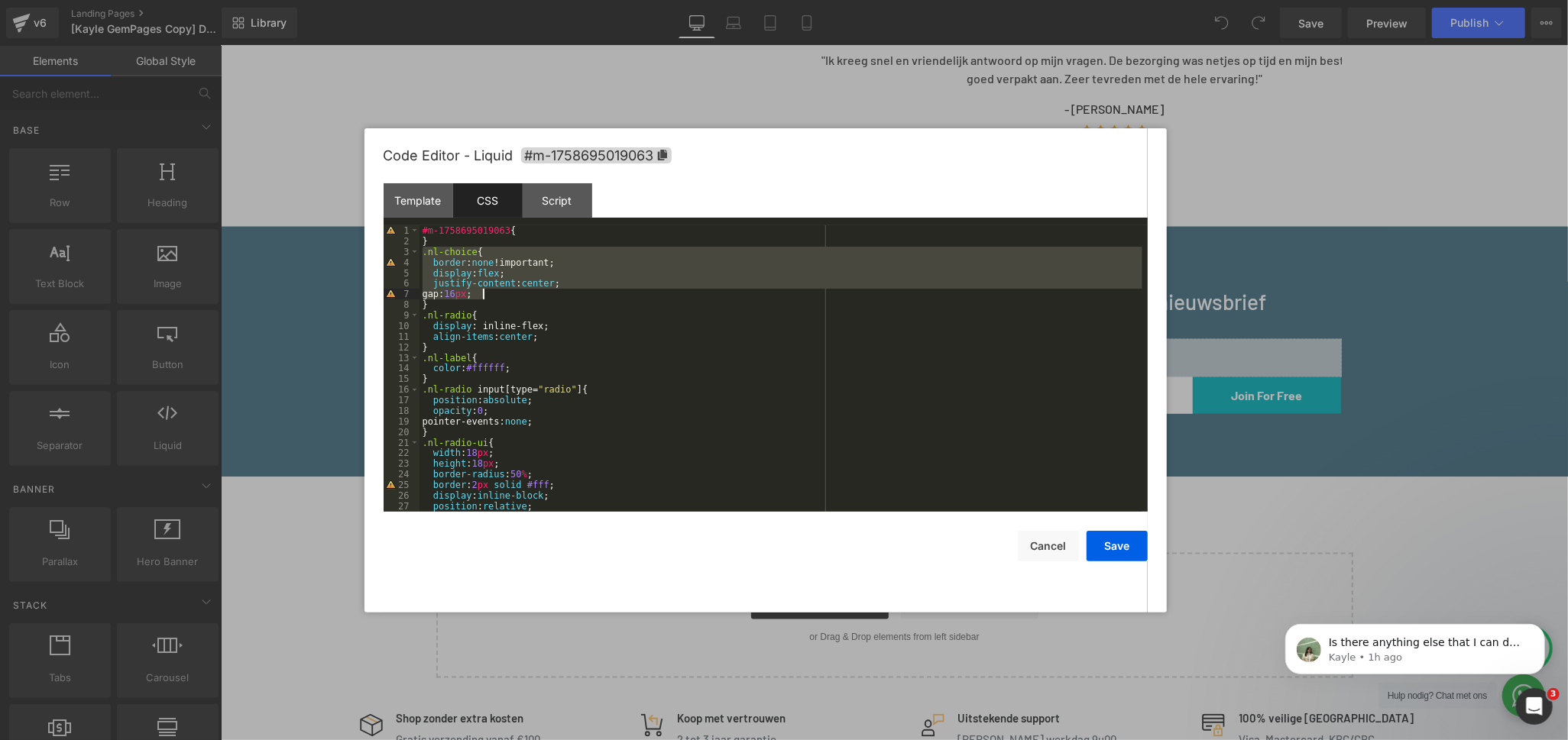
scroll to position [201, 0]
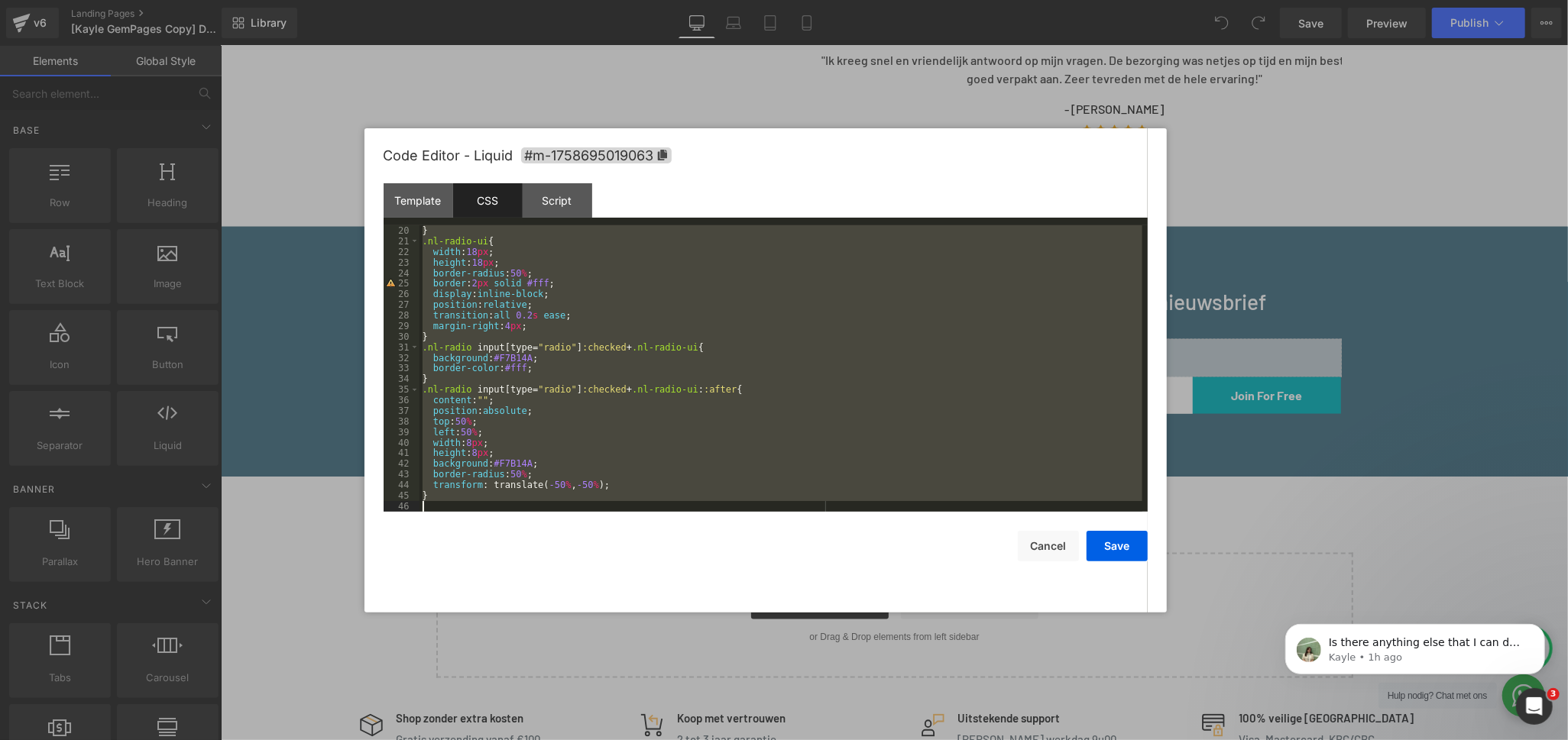
drag, startPoint x: 421, startPoint y: 253, endPoint x: 609, endPoint y: 503, distance: 312.8
click at [609, 503] on div "} .nl-radio-ui { width : 18 px ; height : 18 px ; border-radius : 50 % ; border…" at bounding box center [781, 380] width 723 height 308
click at [571, 199] on div "Script" at bounding box center [557, 200] width 69 height 35
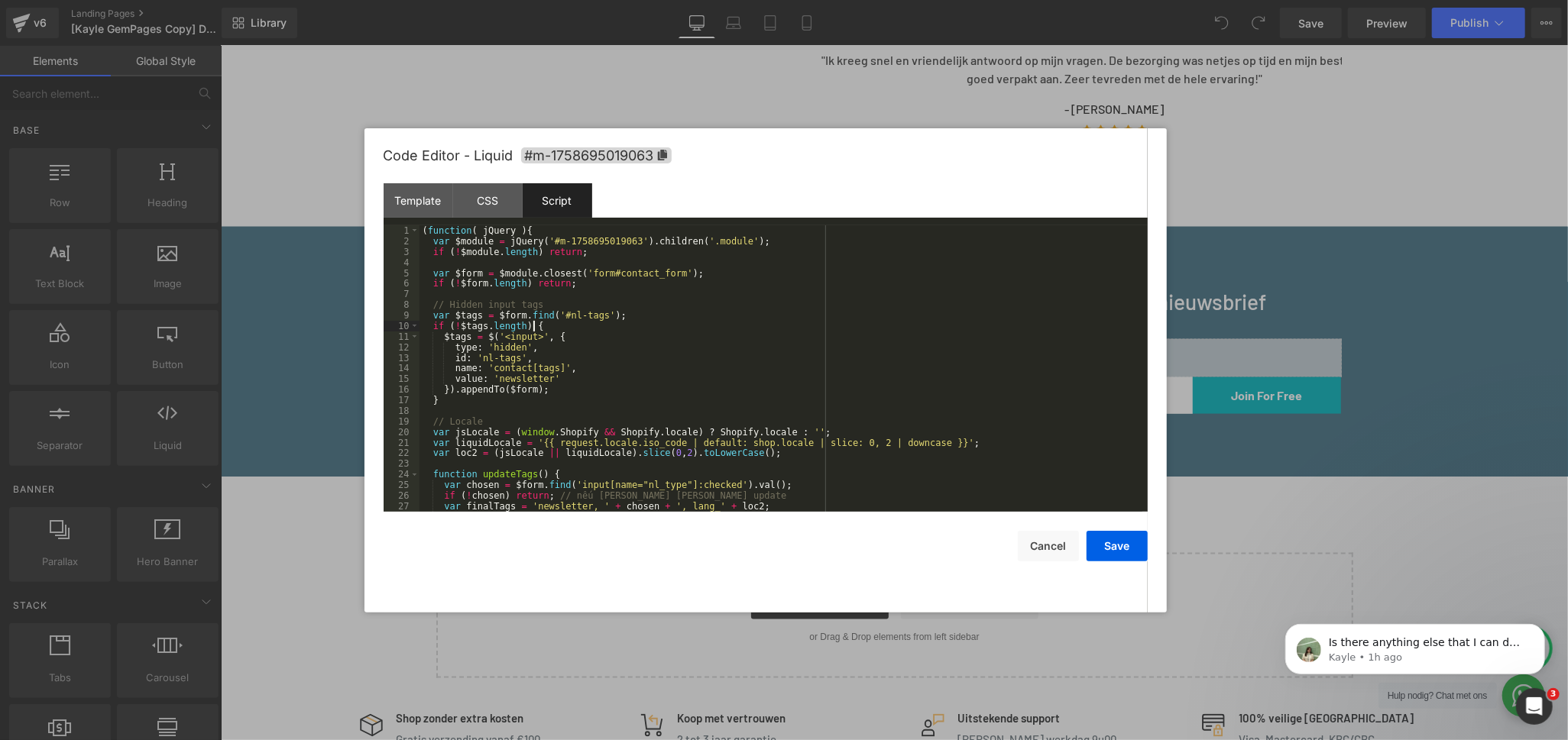
click at [653, 320] on div "( function ( jQuery ) { var $module = jQuery ( '#m-1758695019063' ) . children …" at bounding box center [781, 380] width 723 height 308
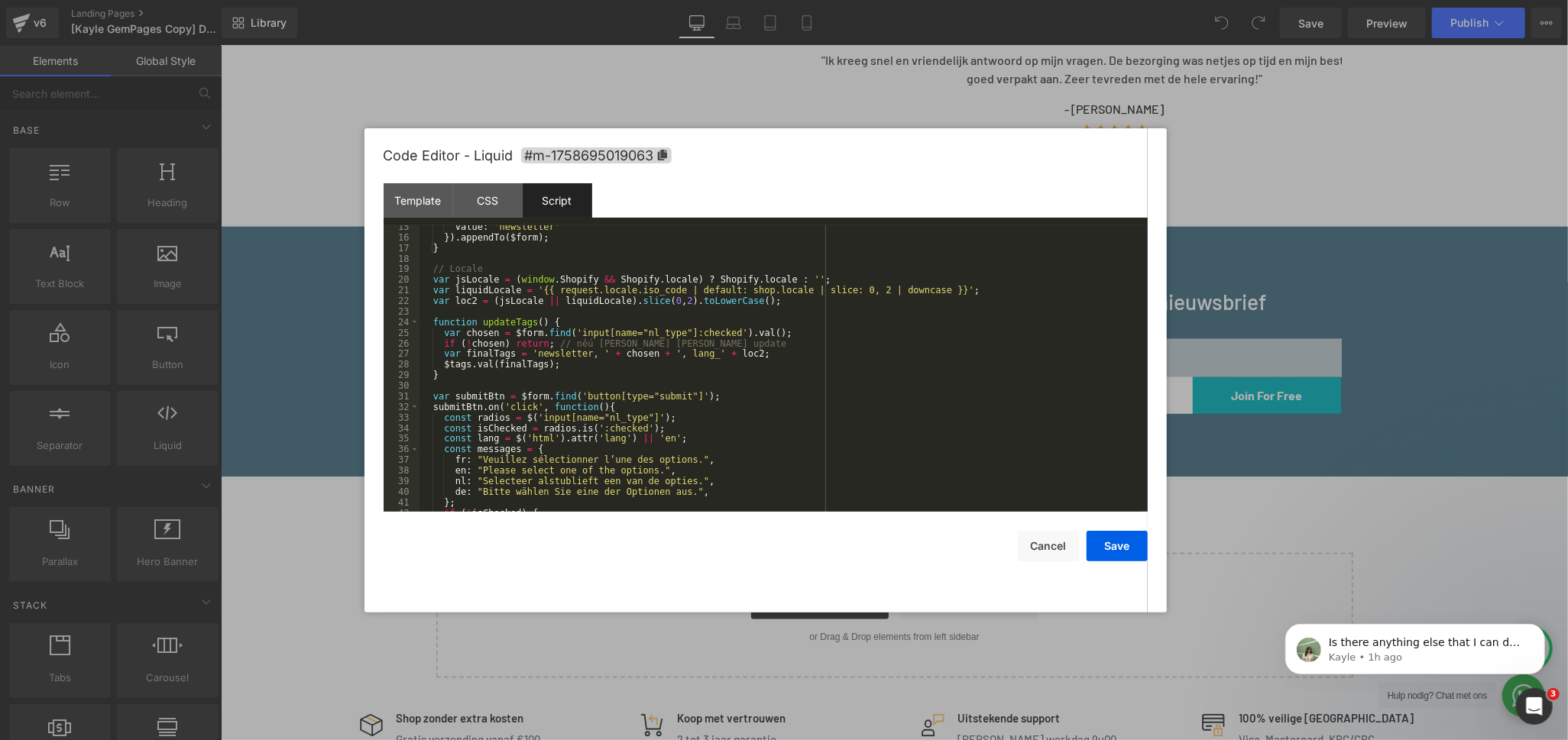
scroll to position [253, 0]
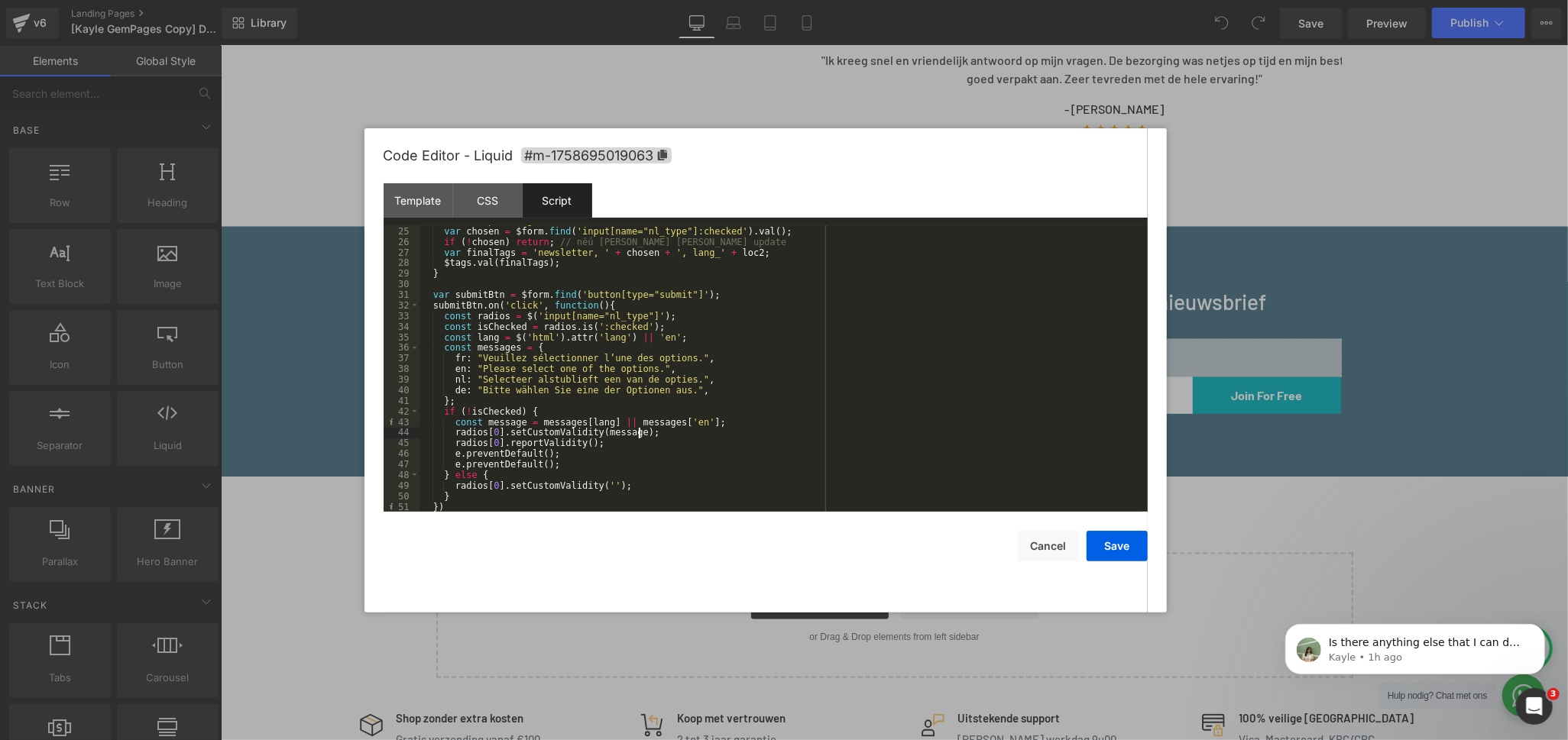
click at [875, 430] on div "function updateTags ( ) { var chosen = $form . find ( 'input[name="nl_type"]:ch…" at bounding box center [781, 370] width 723 height 308
